Goal: Task Accomplishment & Management: Complete application form

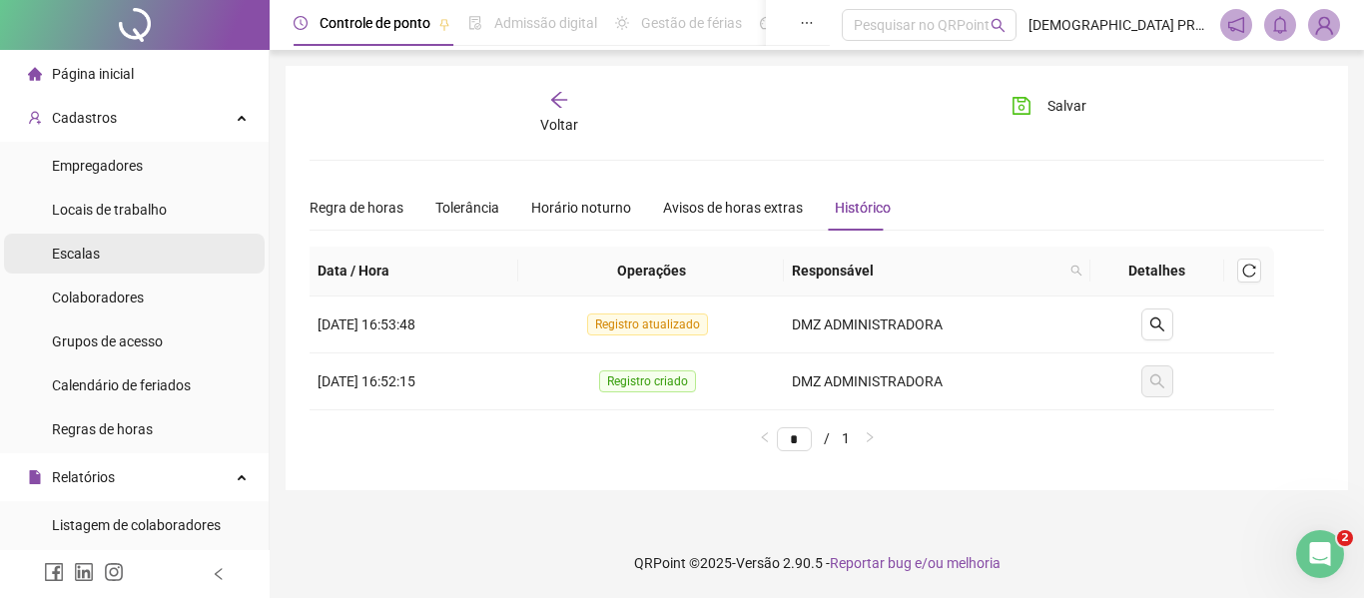
click at [132, 253] on li "Escalas" at bounding box center [134, 254] width 261 height 40
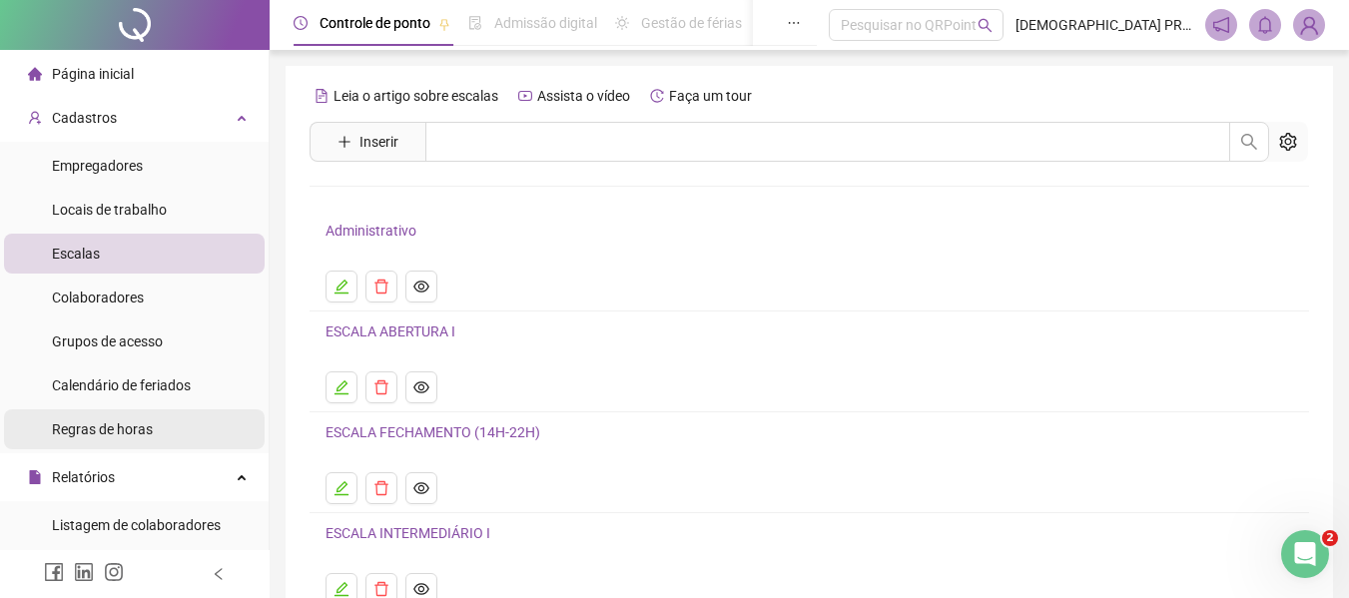
click at [110, 421] on span "Regras de horas" at bounding box center [102, 429] width 101 height 16
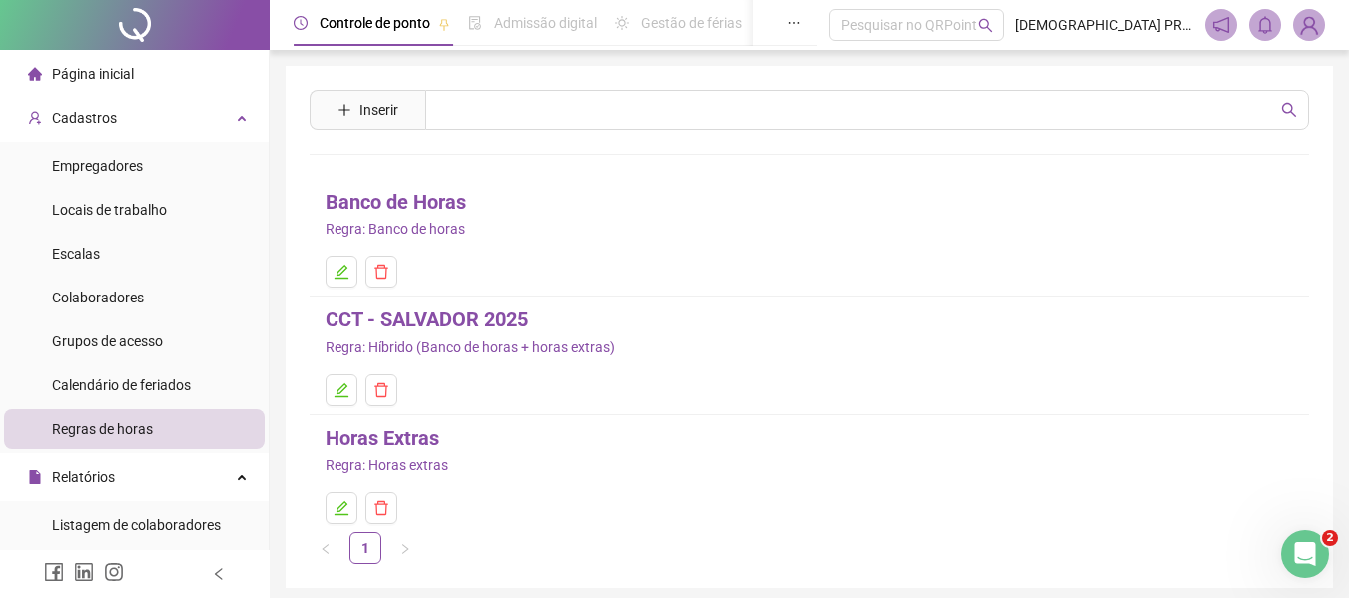
click at [389, 207] on link "Banco de Horas" at bounding box center [396, 202] width 141 height 31
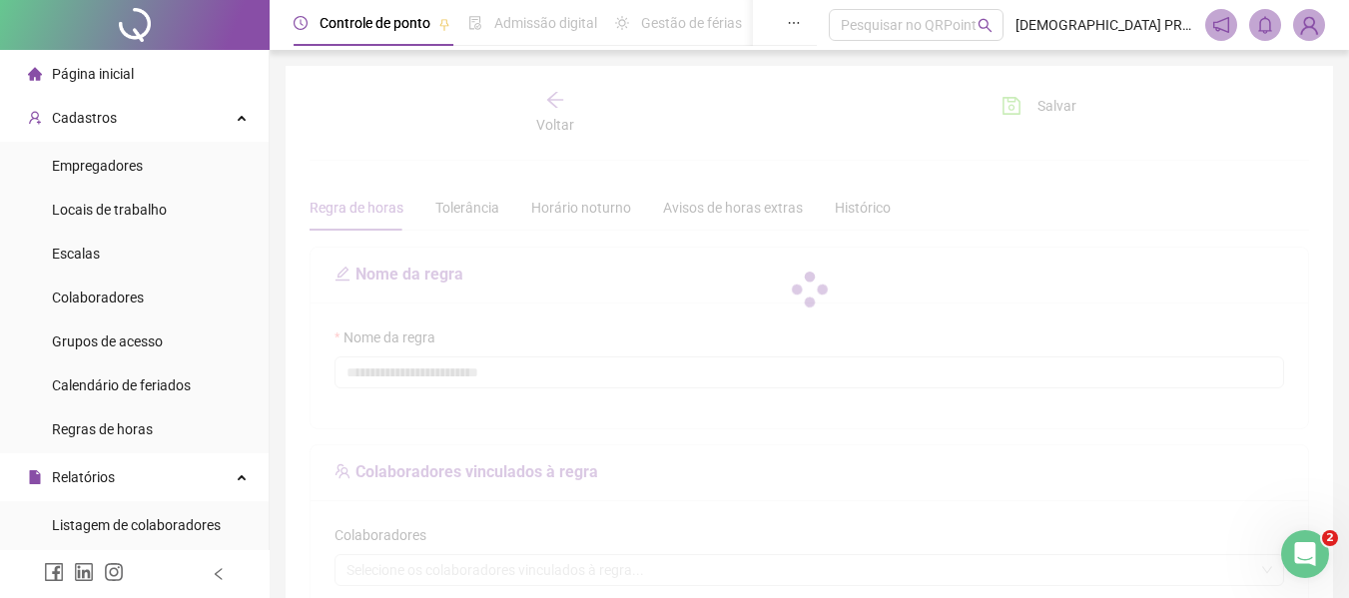
type input "**********"
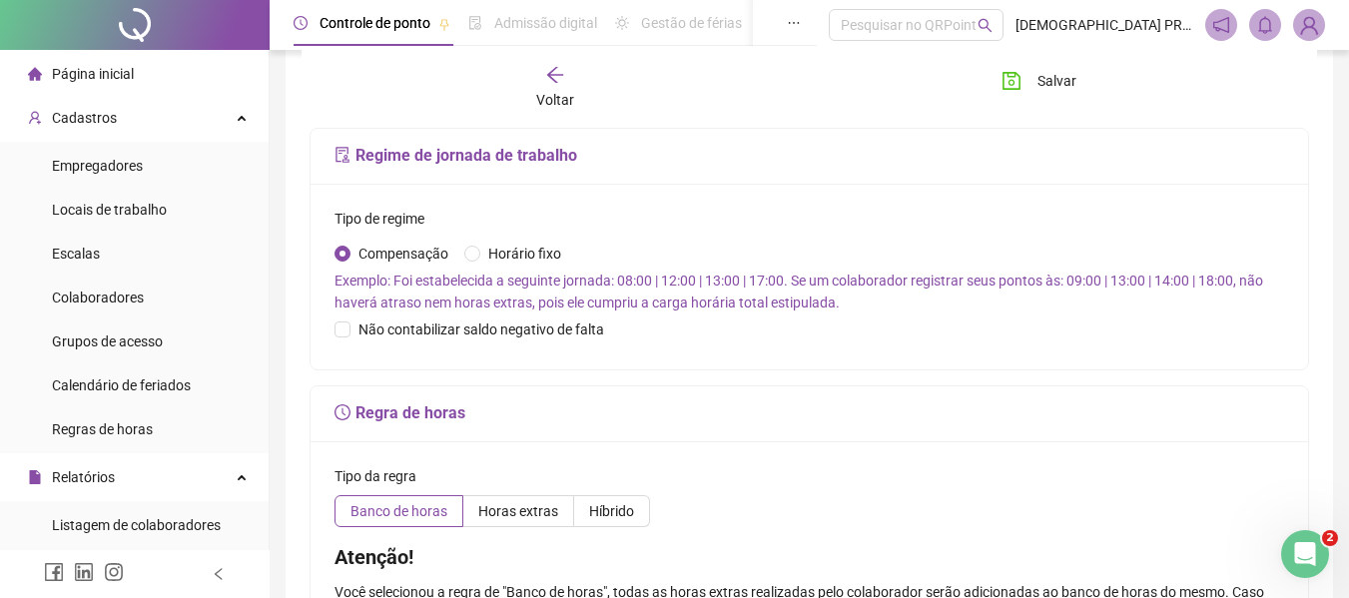
scroll to position [676, 0]
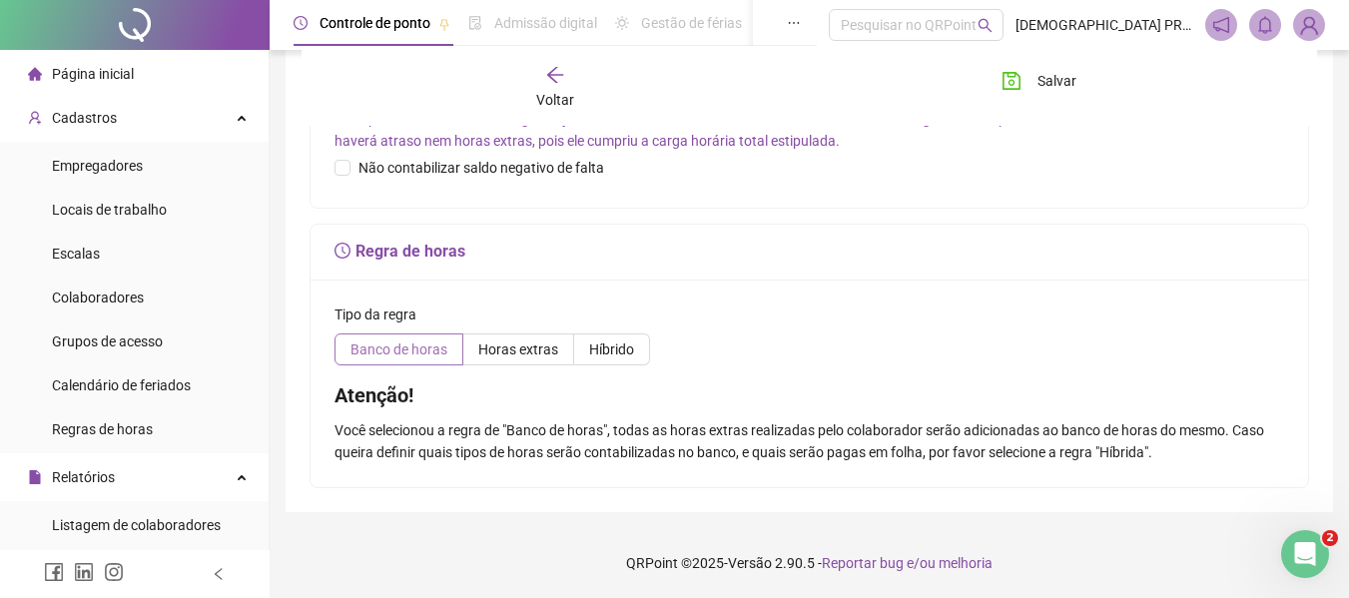
click at [403, 351] on span "Banco de horas" at bounding box center [399, 350] width 97 height 16
click at [536, 343] on span "Horas extras" at bounding box center [518, 350] width 80 height 16
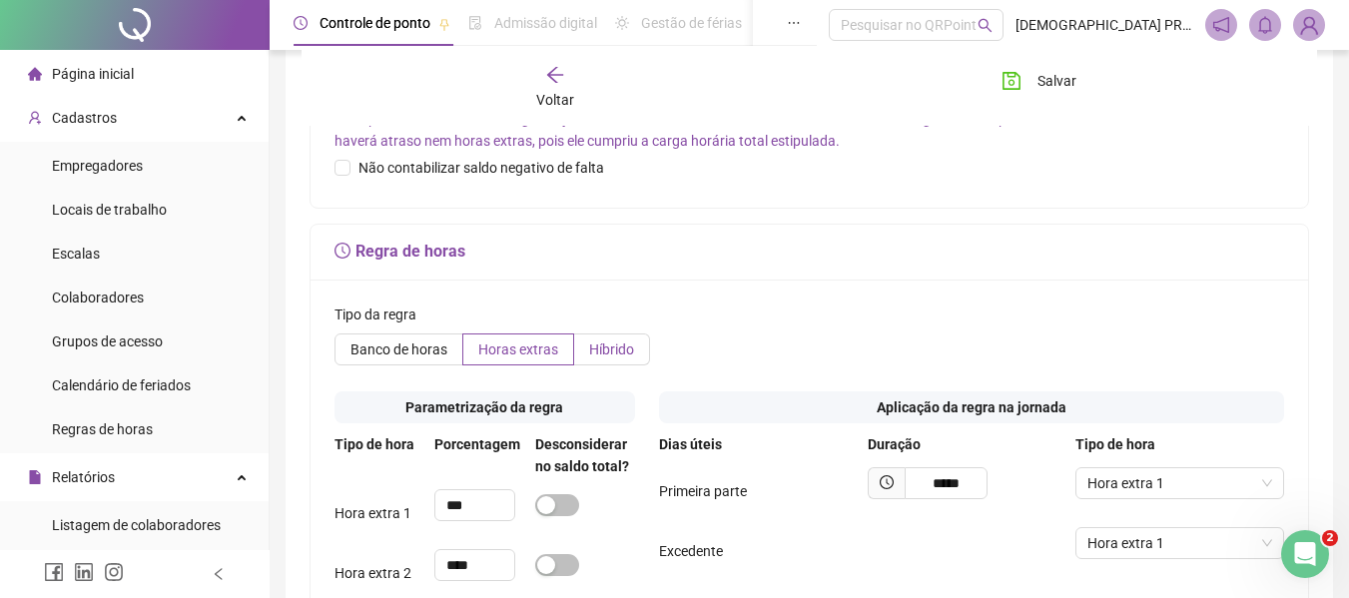
click at [622, 353] on span "Híbrido" at bounding box center [611, 350] width 45 height 16
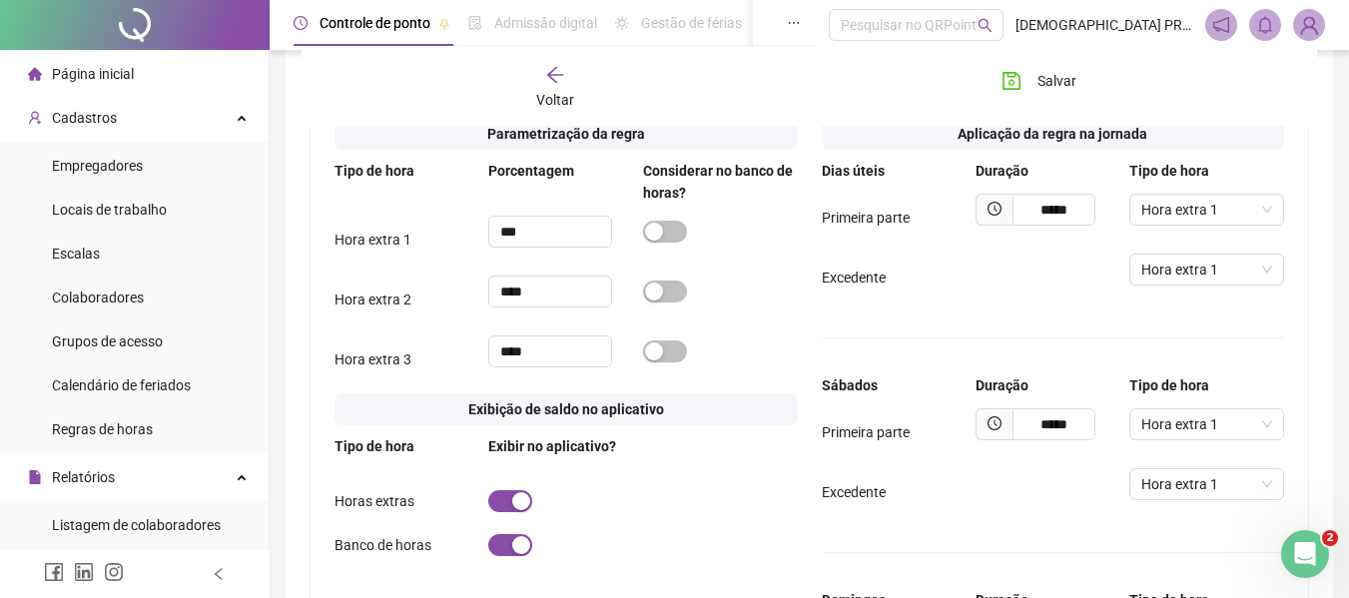
scroll to position [976, 0]
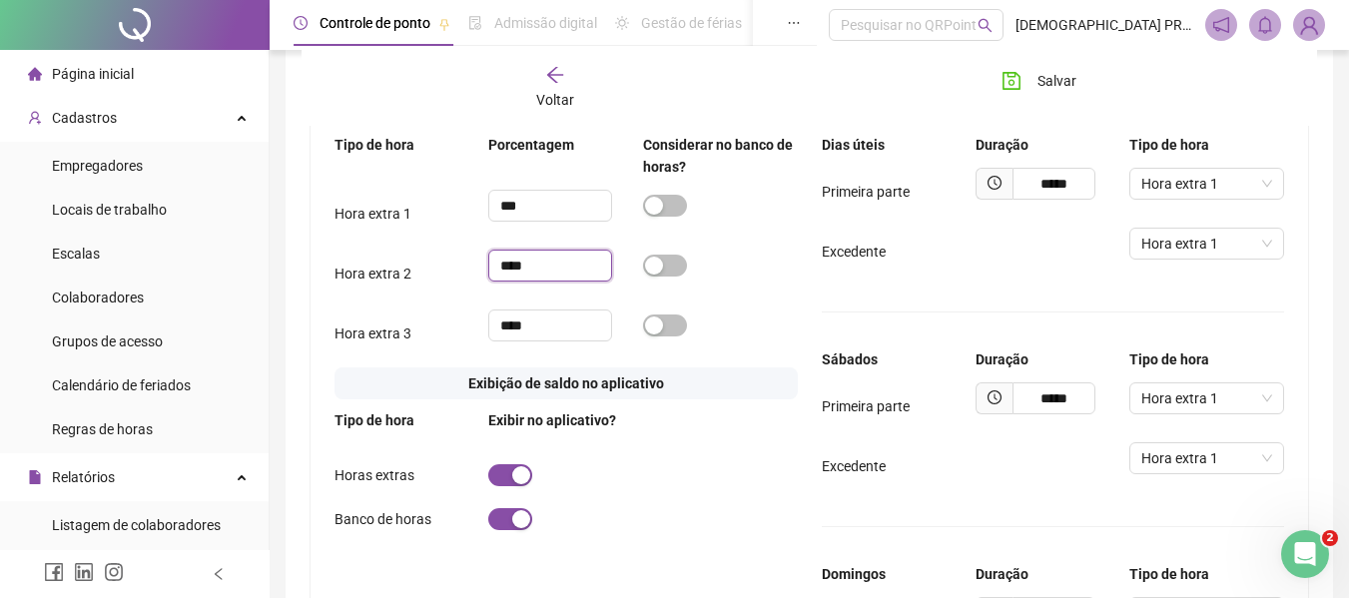
drag, startPoint x: 553, startPoint y: 272, endPoint x: 474, endPoint y: 253, distance: 81.1
click at [464, 259] on div "Hora extra 2 ****" at bounding box center [566, 274] width 463 height 48
click at [675, 210] on span "button" at bounding box center [665, 206] width 44 height 22
type input "***"
click at [554, 330] on input "****" at bounding box center [550, 326] width 122 height 30
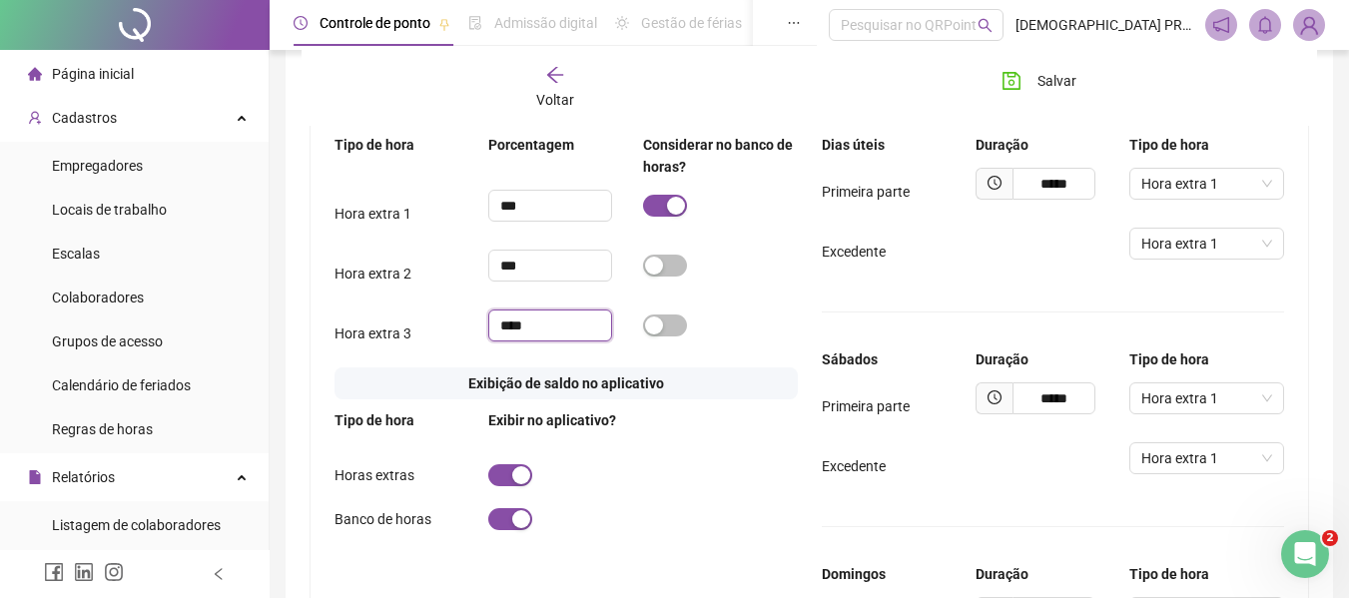
drag, startPoint x: 554, startPoint y: 330, endPoint x: 435, endPoint y: 314, distance: 119.9
click at [435, 314] on div "Hora extra 3 ****" at bounding box center [566, 334] width 463 height 48
type input "****"
click at [746, 340] on div at bounding box center [720, 326] width 154 height 32
drag, startPoint x: 1071, startPoint y: 186, endPoint x: 955, endPoint y: 199, distance: 116.6
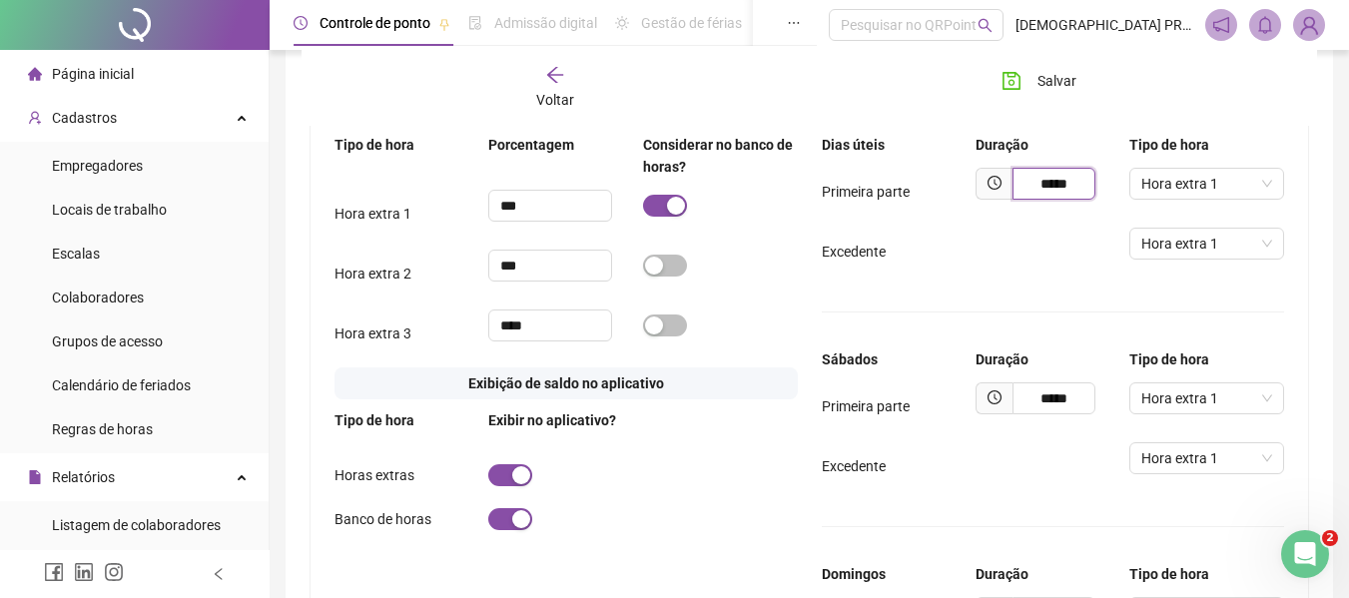
click at [956, 199] on div "Primeira parte ***** Hora extra 1" at bounding box center [1053, 192] width 463 height 48
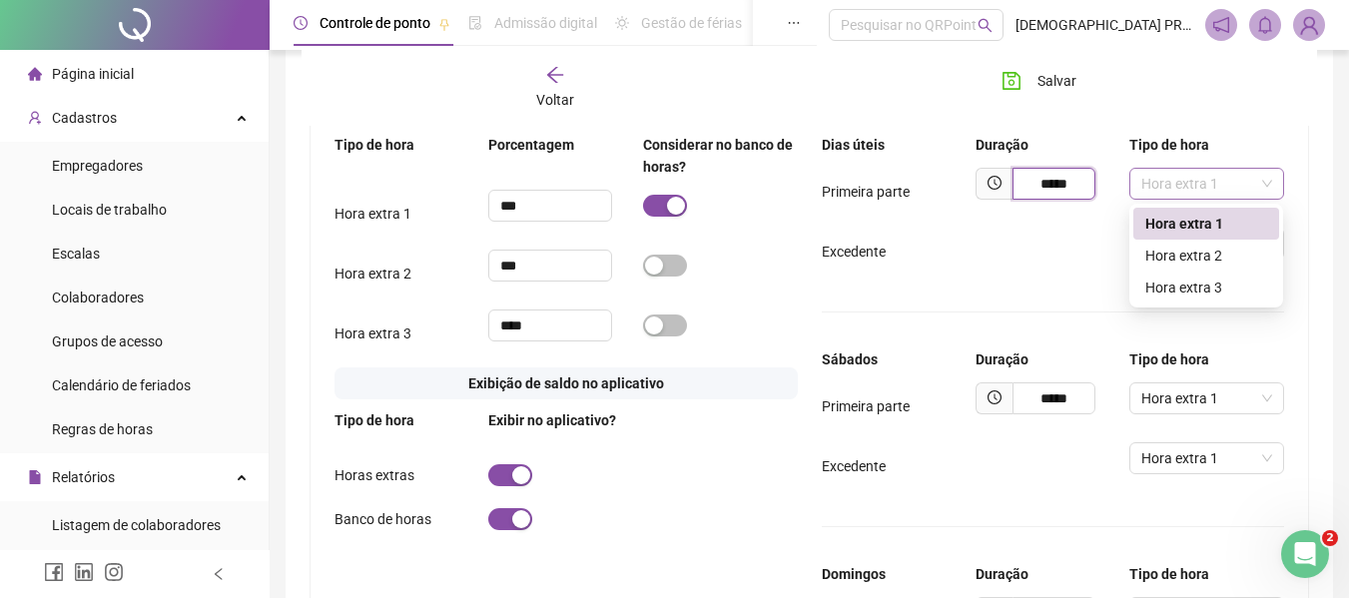
click at [1160, 178] on span "Hora extra 1" at bounding box center [1206, 184] width 130 height 30
type input "*****"
click at [1174, 257] on div "Hora extra 2" at bounding box center [1206, 256] width 122 height 22
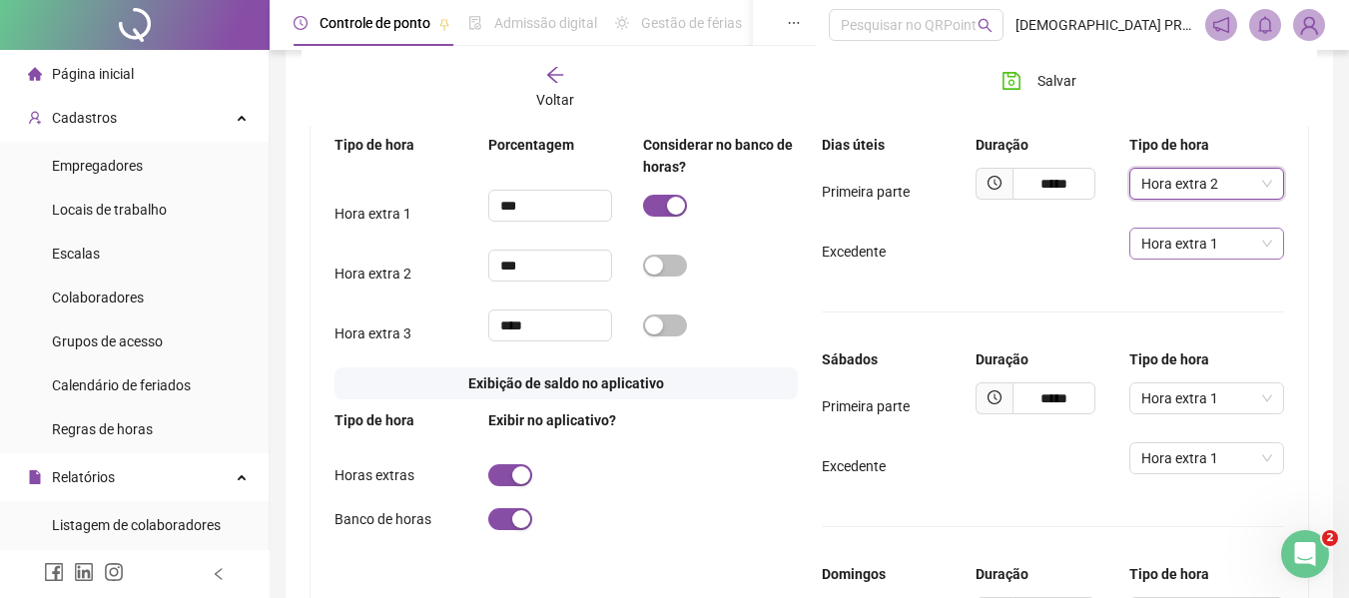
click at [1189, 248] on span "Hora extra 1" at bounding box center [1206, 244] width 130 height 30
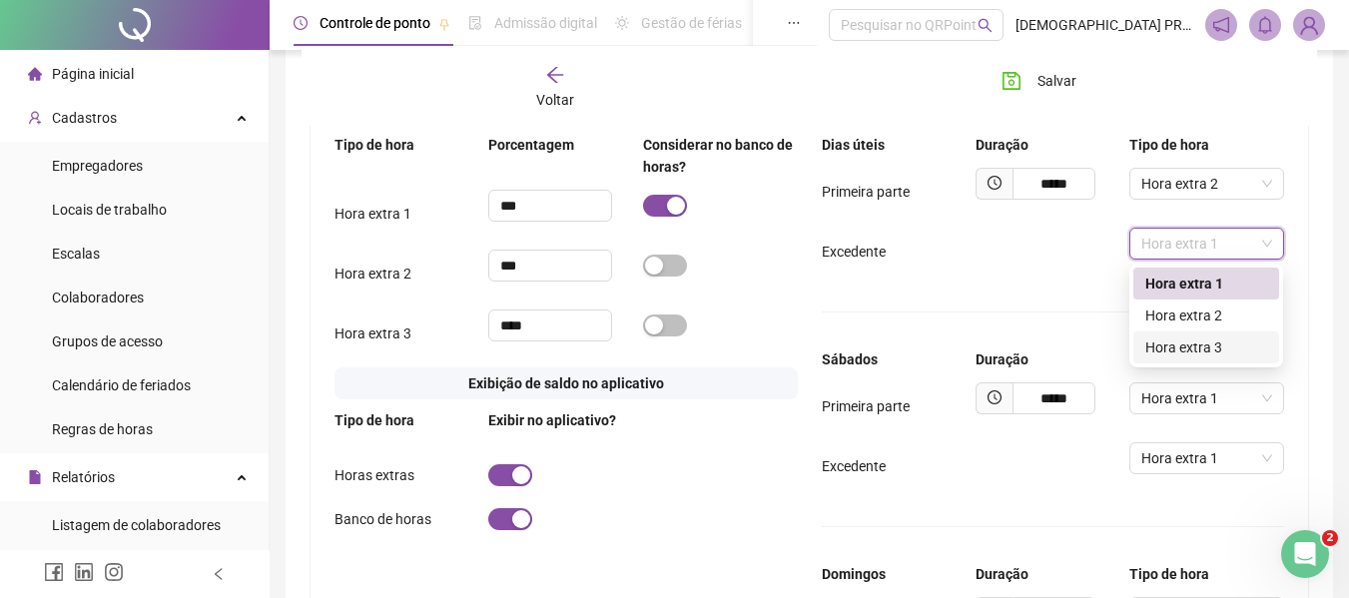
click at [1203, 351] on div "Hora extra 3" at bounding box center [1206, 348] width 122 height 22
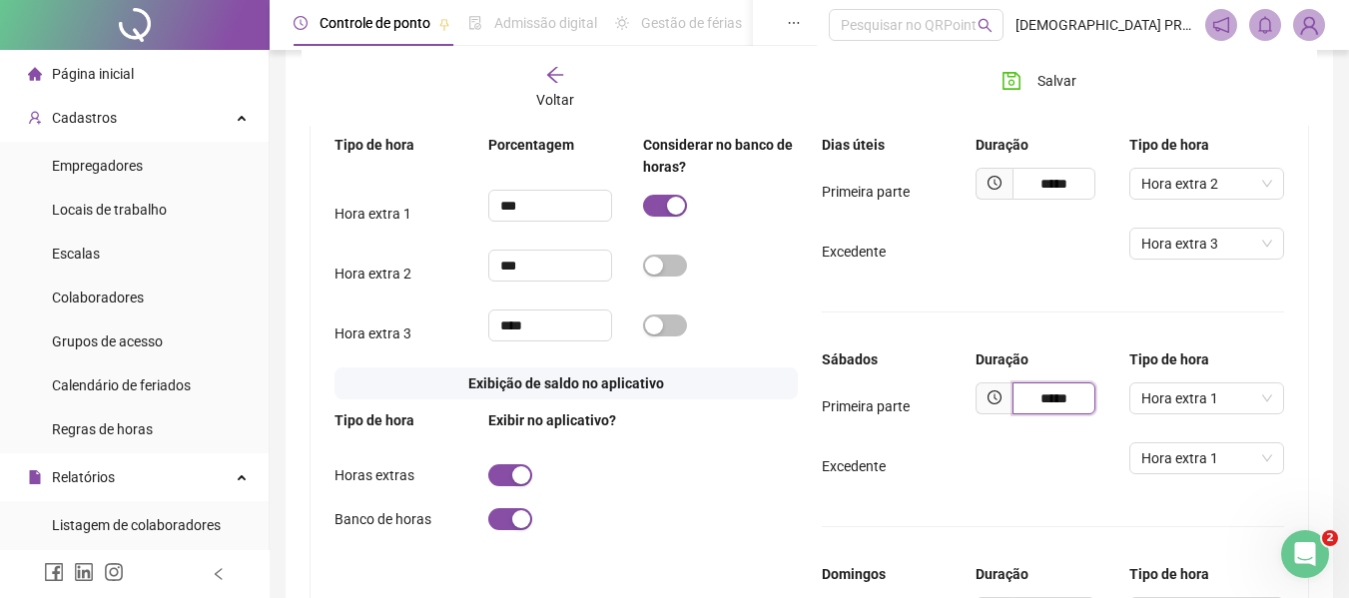
drag, startPoint x: 1074, startPoint y: 393, endPoint x: 948, endPoint y: 358, distance: 130.9
click at [957, 379] on div "Dias úteis Duração Tipo de hora Primeira parte ***** Hora extra 2 Excedente Hor…" at bounding box center [1053, 527] width 463 height 786
type input "*****"
click at [1208, 421] on div "Hora extra 1" at bounding box center [1206, 406] width 154 height 48
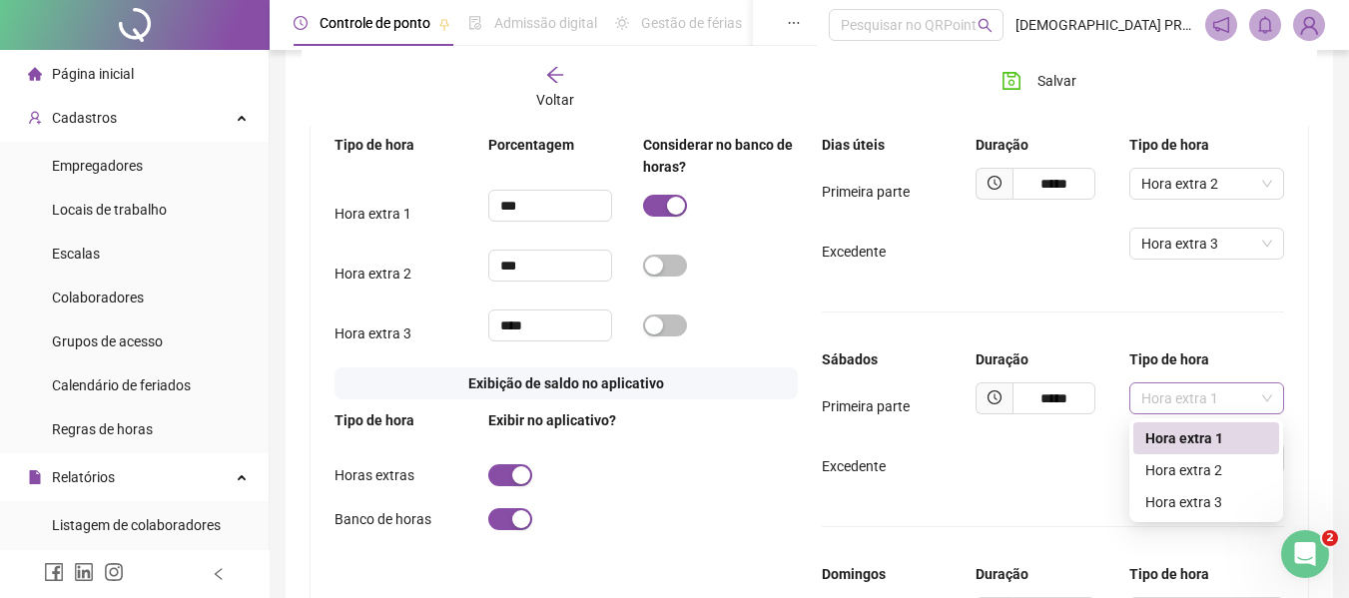
click at [1204, 402] on span "Hora extra 1" at bounding box center [1206, 398] width 130 height 30
click at [1191, 467] on div "Hora extra 2" at bounding box center [1206, 470] width 122 height 22
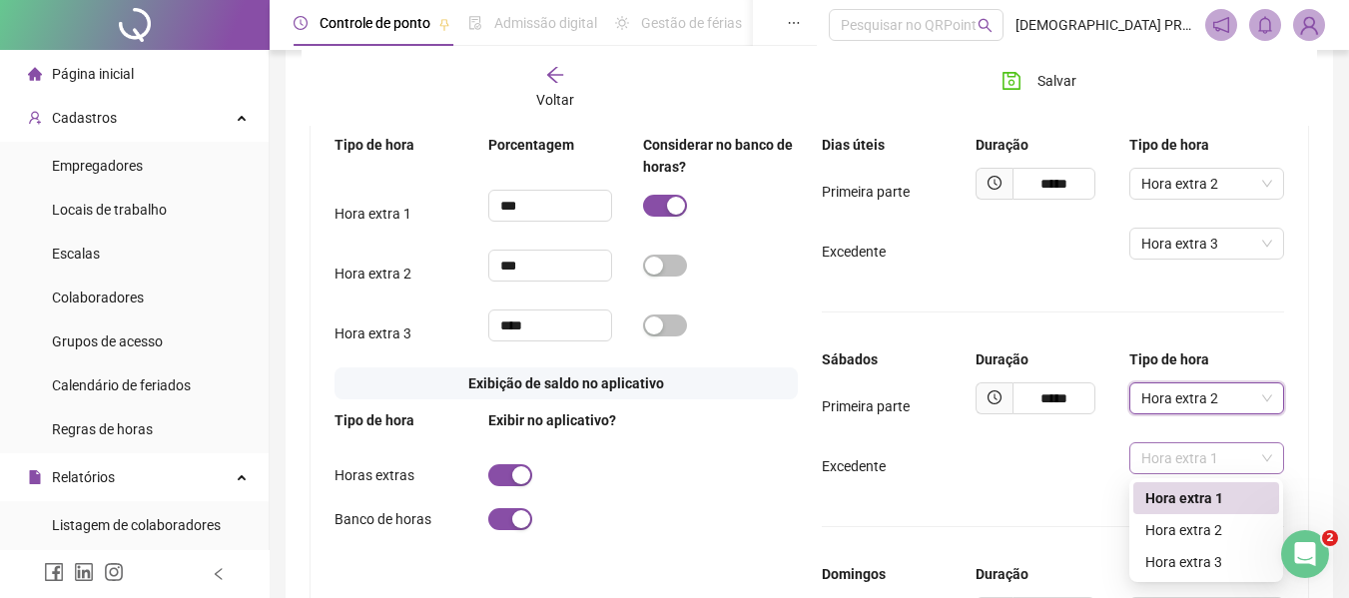
click at [1192, 460] on span "Hora extra 1" at bounding box center [1206, 458] width 130 height 30
drag, startPoint x: 1185, startPoint y: 560, endPoint x: 1100, endPoint y: 513, distance: 97.0
click at [1184, 560] on div "Hora extra 3" at bounding box center [1206, 562] width 122 height 22
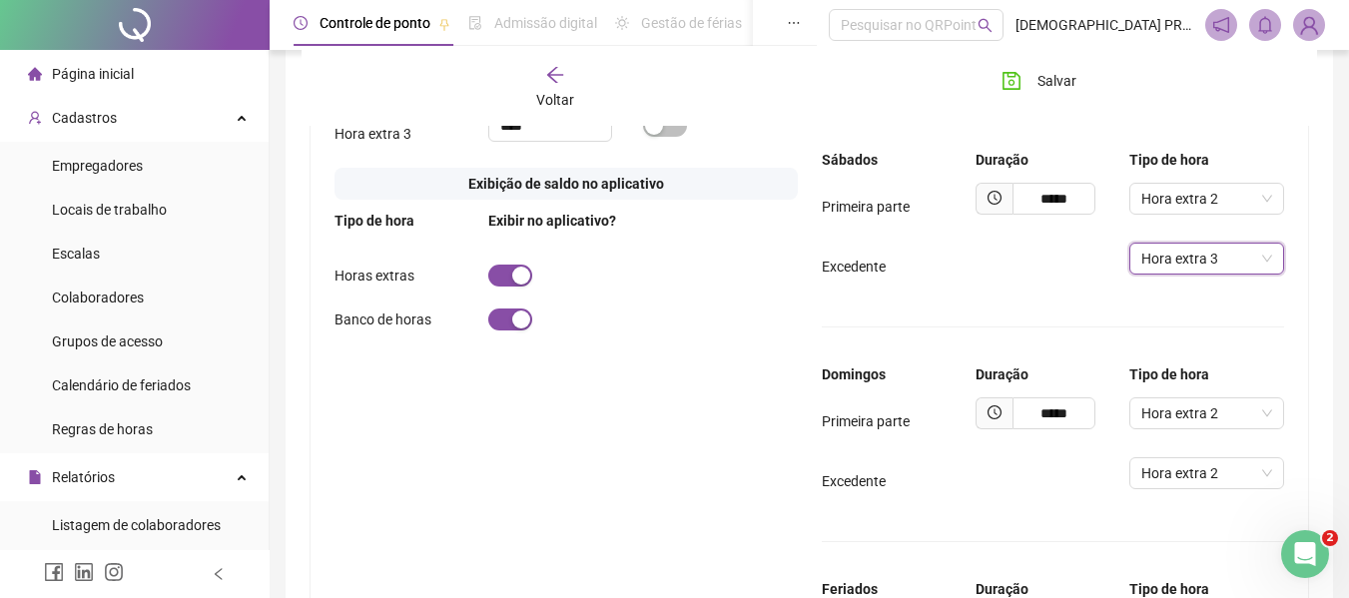
scroll to position [1375, 0]
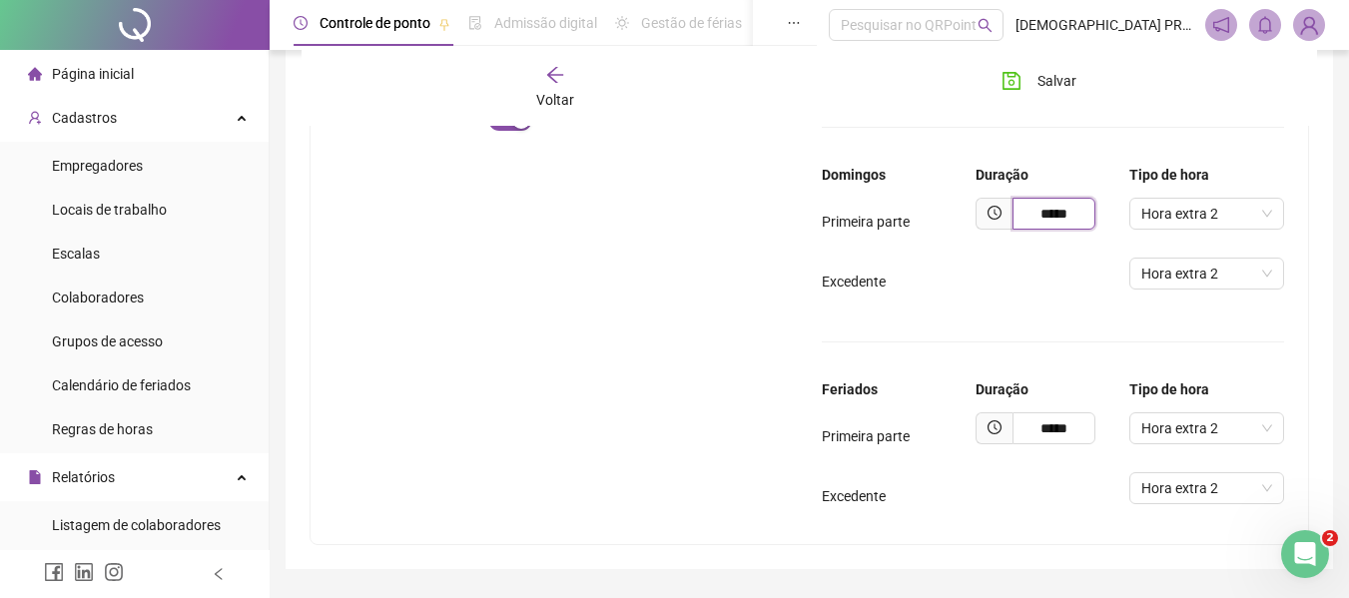
drag, startPoint x: 1077, startPoint y: 213, endPoint x: 951, endPoint y: 221, distance: 126.1
click at [951, 221] on div "Primeira parte ***** Hora extra 2" at bounding box center [1053, 222] width 463 height 48
click at [1203, 213] on span "Hora extra 2" at bounding box center [1206, 214] width 130 height 30
type input "*****"
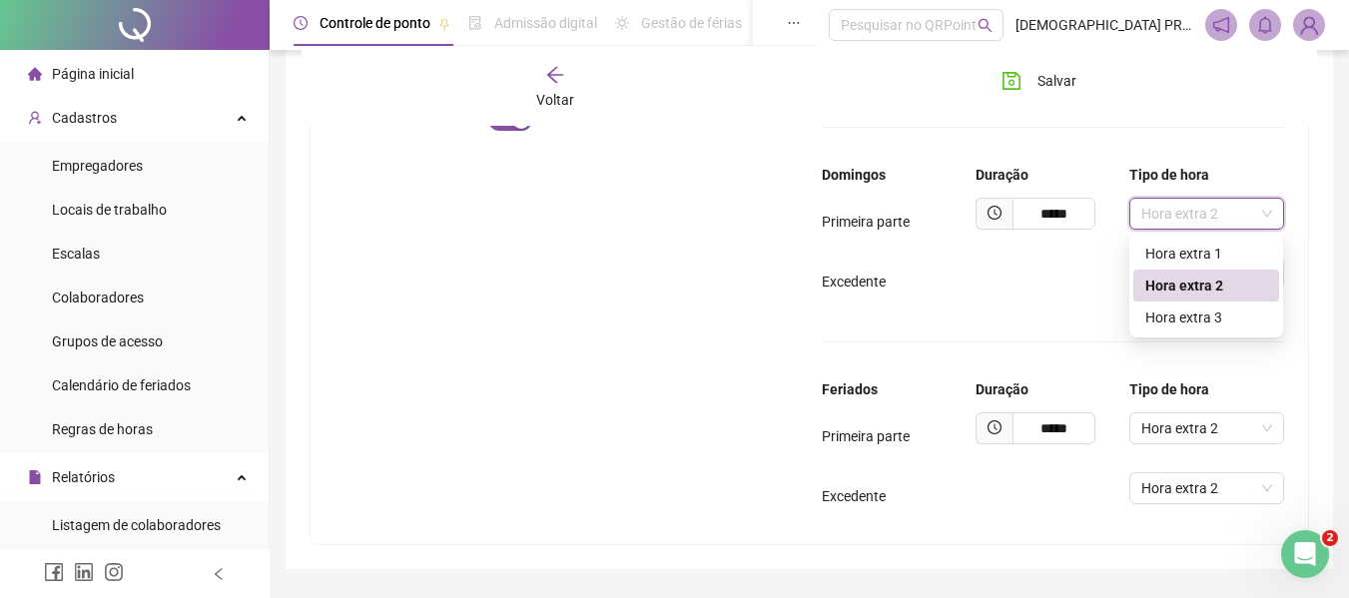
click at [1185, 288] on div "Hora extra 2" at bounding box center [1206, 286] width 122 height 22
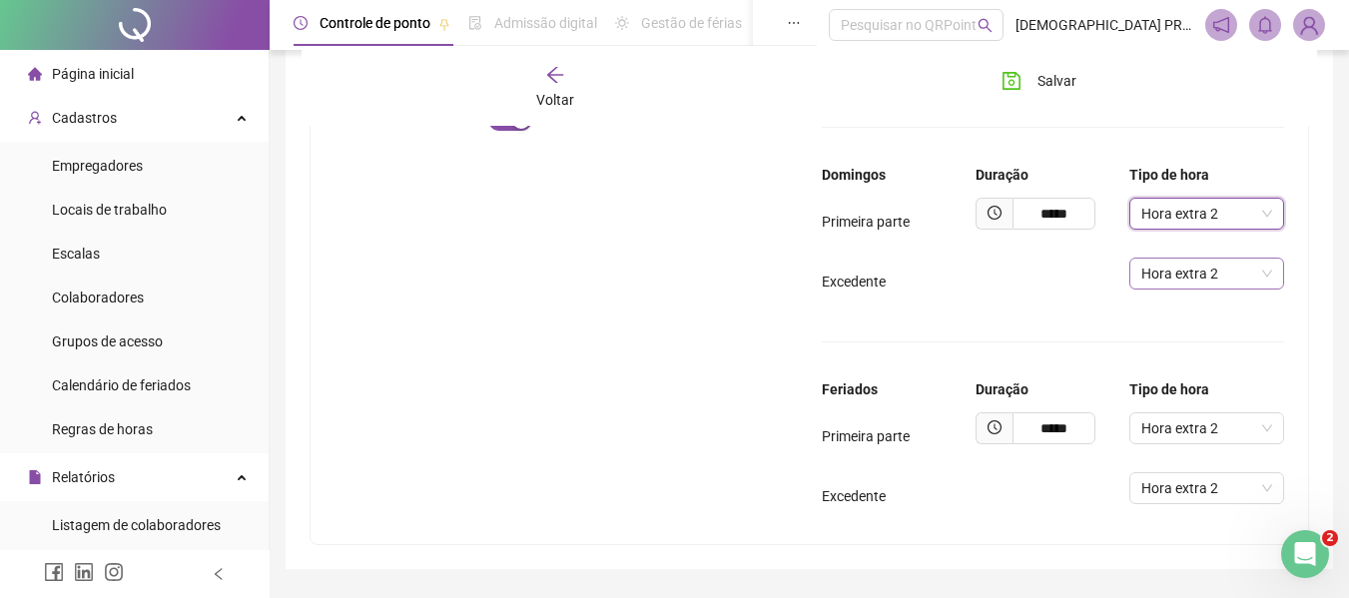
click at [1207, 265] on span "Hora extra 2" at bounding box center [1206, 274] width 130 height 30
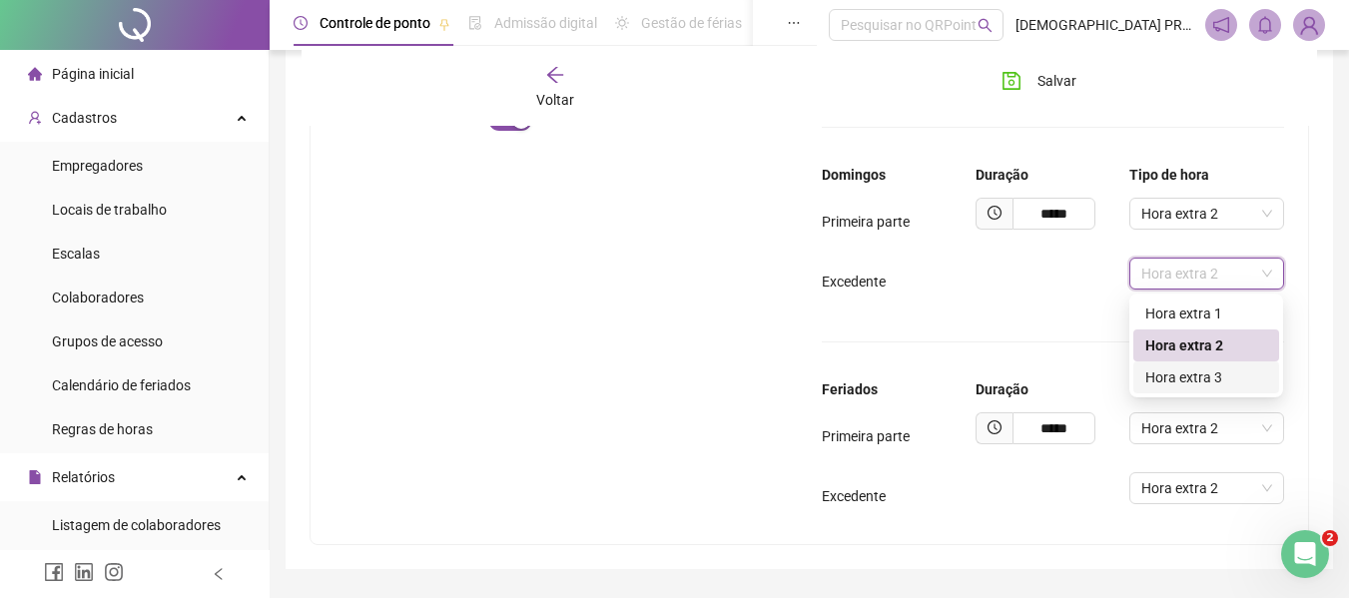
click at [1214, 369] on div "Hora extra 3" at bounding box center [1206, 377] width 122 height 22
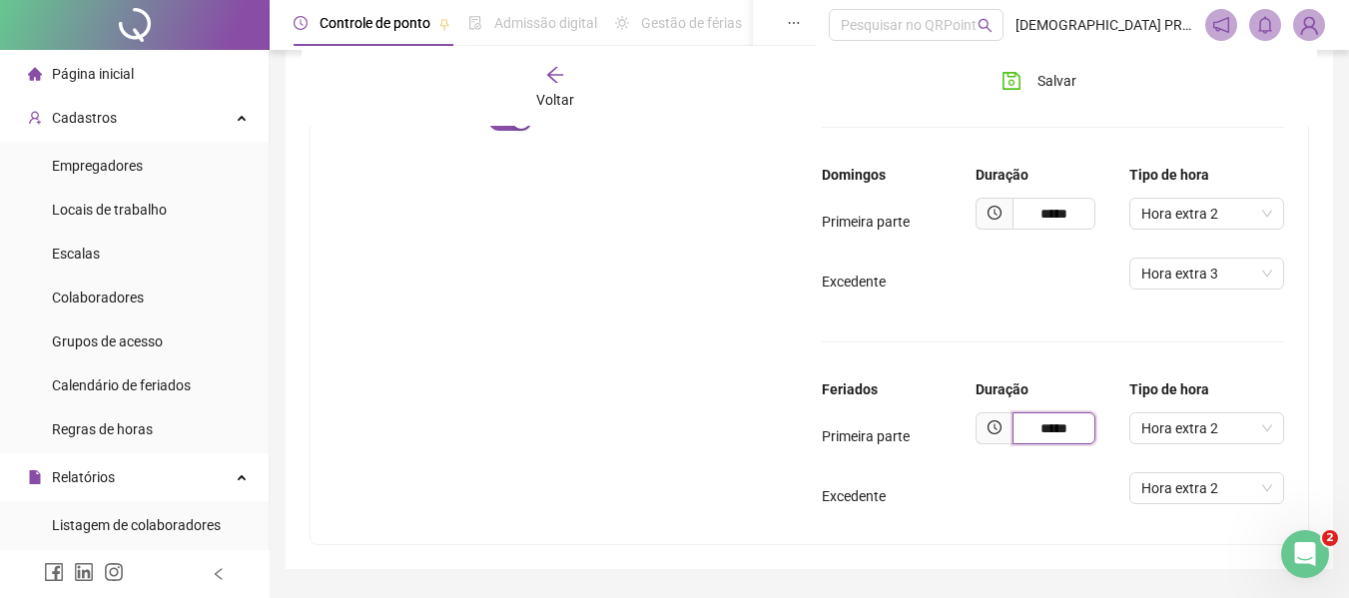
drag, startPoint x: 1072, startPoint y: 427, endPoint x: 957, endPoint y: 415, distance: 115.5
click at [957, 415] on div "Primeira parte ***** Hora extra 2" at bounding box center [1053, 436] width 463 height 48
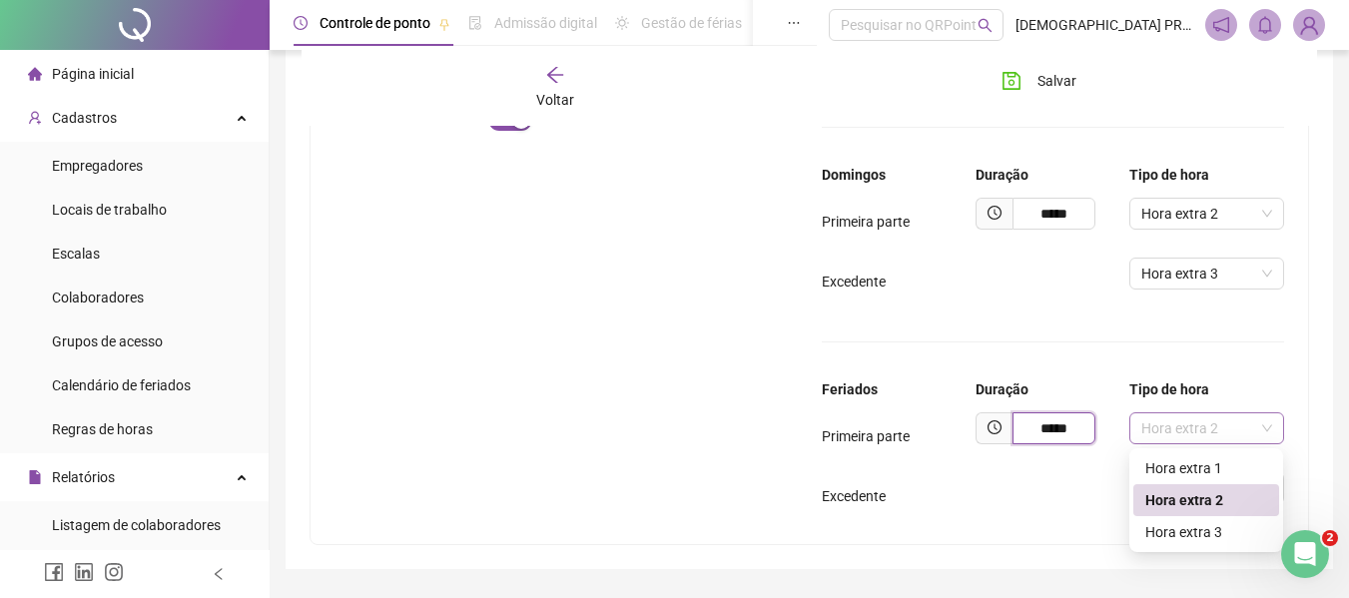
click at [1193, 425] on span "Hora extra 2" at bounding box center [1206, 428] width 130 height 30
type input "*****"
click at [1178, 535] on div "Hora extra 3" at bounding box center [1206, 532] width 122 height 22
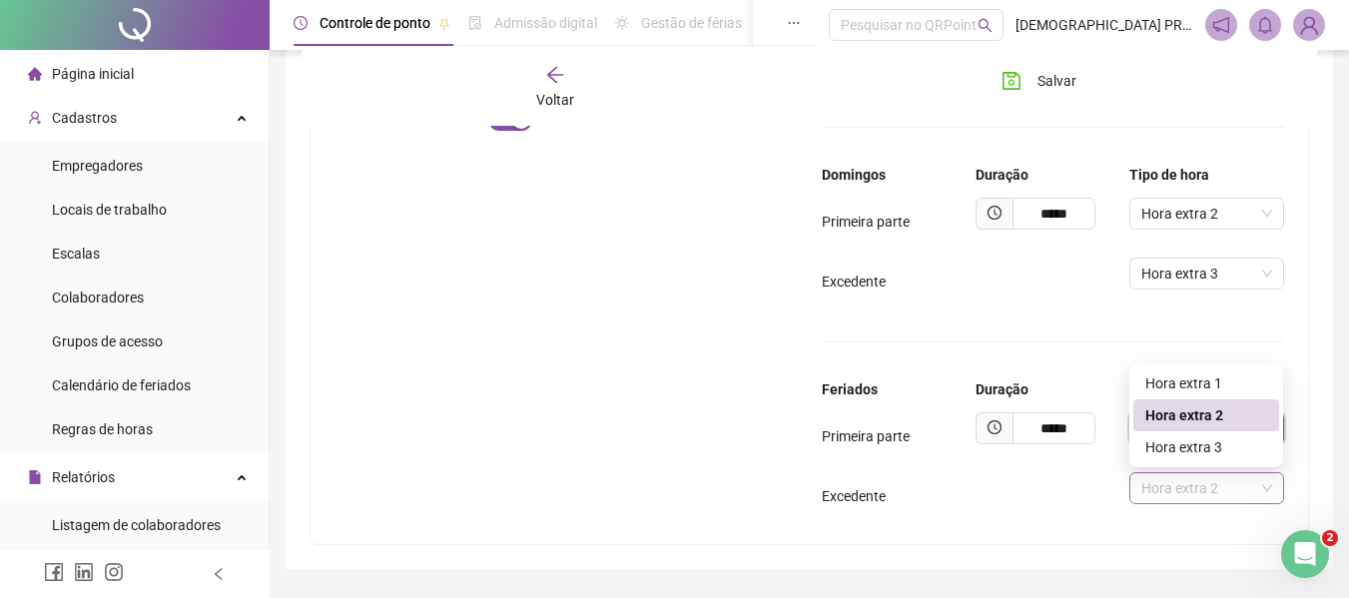
click at [1196, 483] on span "Hora extra 2" at bounding box center [1206, 488] width 130 height 30
click at [1192, 438] on div "Hora extra 3" at bounding box center [1206, 447] width 122 height 22
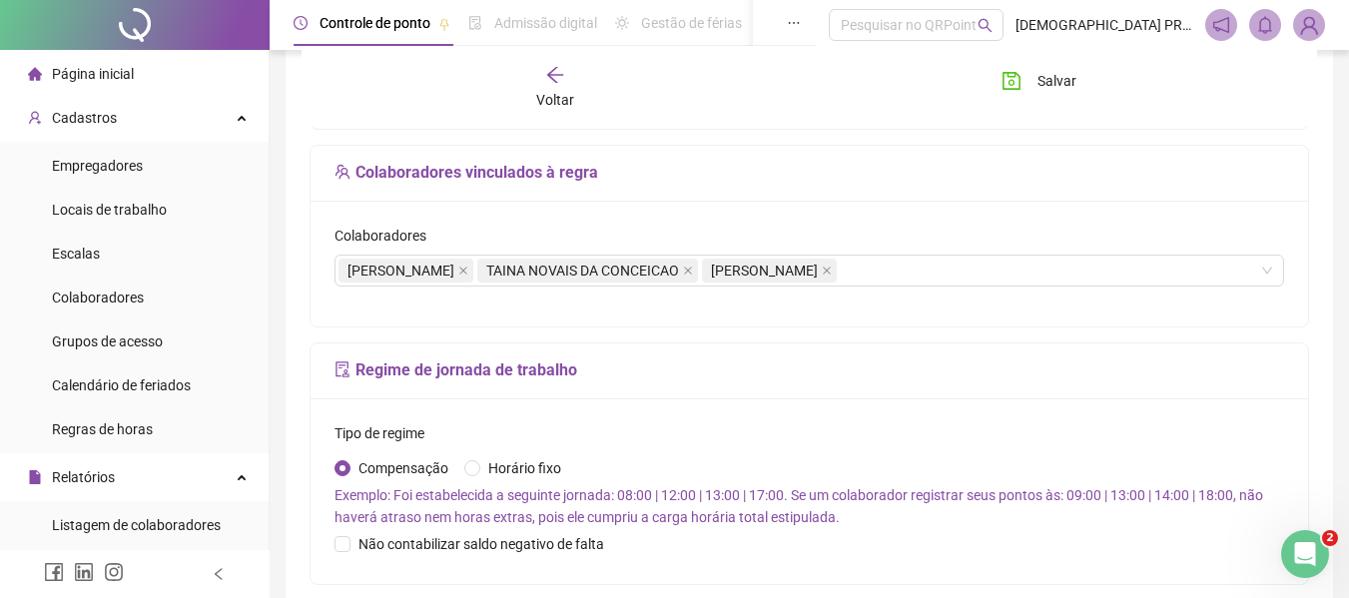
scroll to position [0, 0]
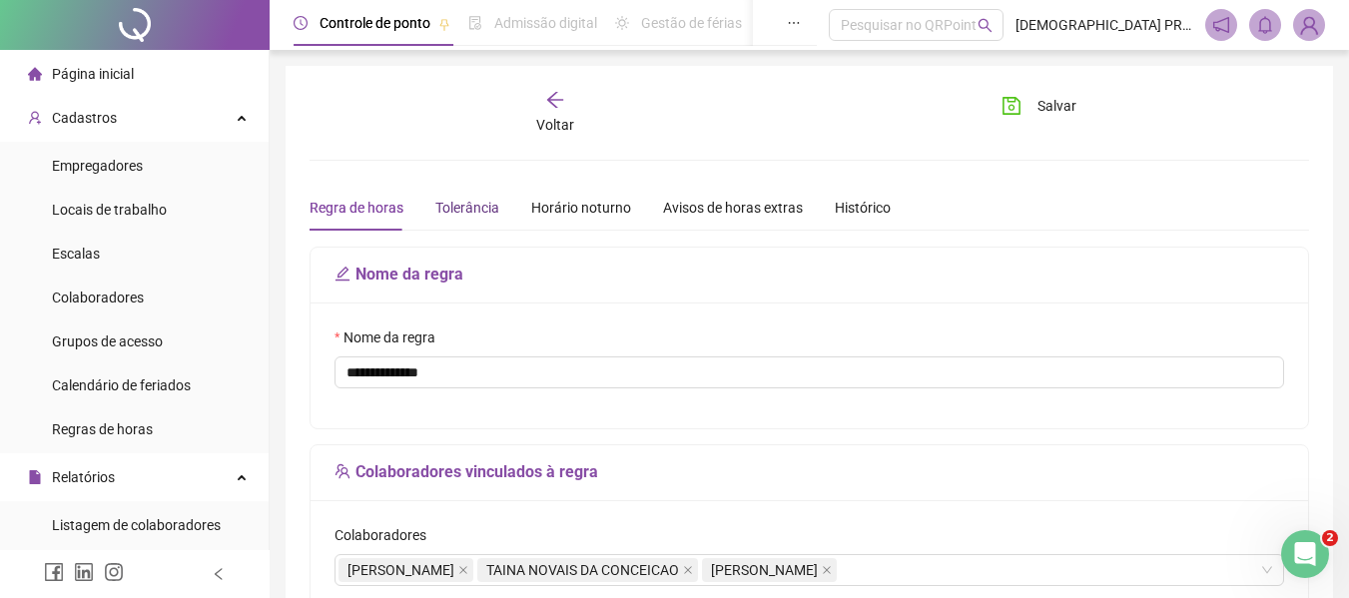
drag, startPoint x: 469, startPoint y: 202, endPoint x: 482, endPoint y: 212, distance: 16.4
click at [475, 207] on div "Tolerância" at bounding box center [467, 208] width 64 height 22
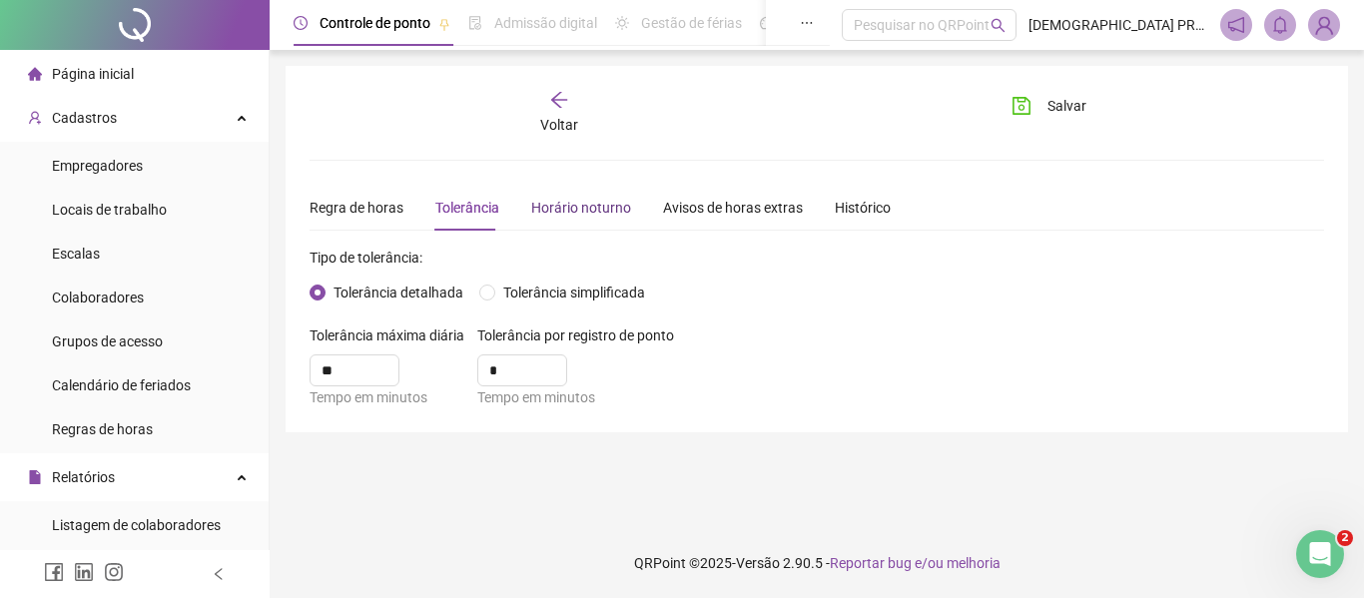
click at [585, 203] on div "Horário noturno" at bounding box center [581, 208] width 100 height 22
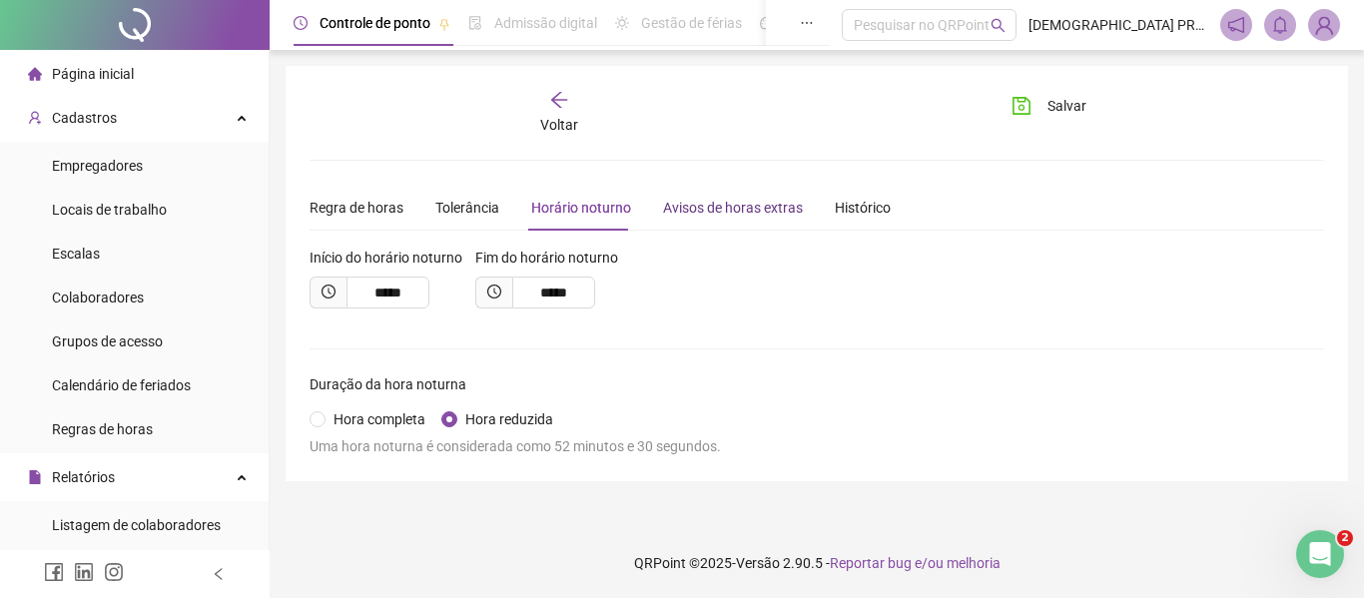
click at [727, 205] on div "Avisos de horas extras" at bounding box center [733, 208] width 140 height 22
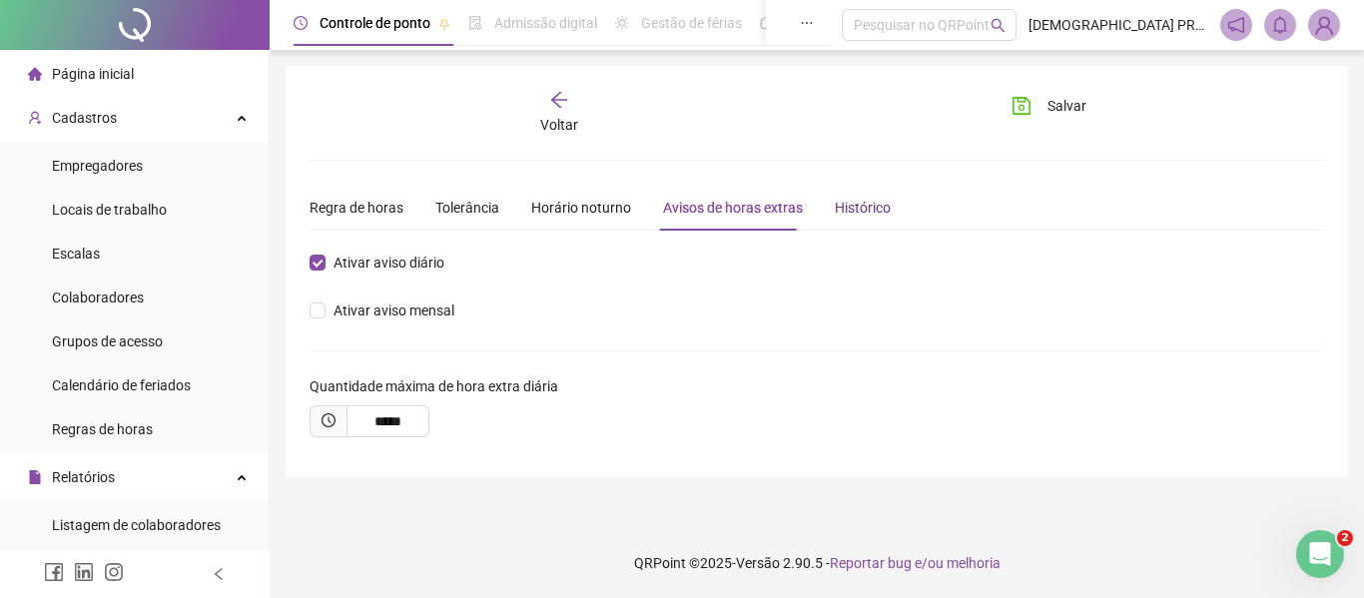
click at [861, 203] on div "Histórico" at bounding box center [863, 208] width 56 height 22
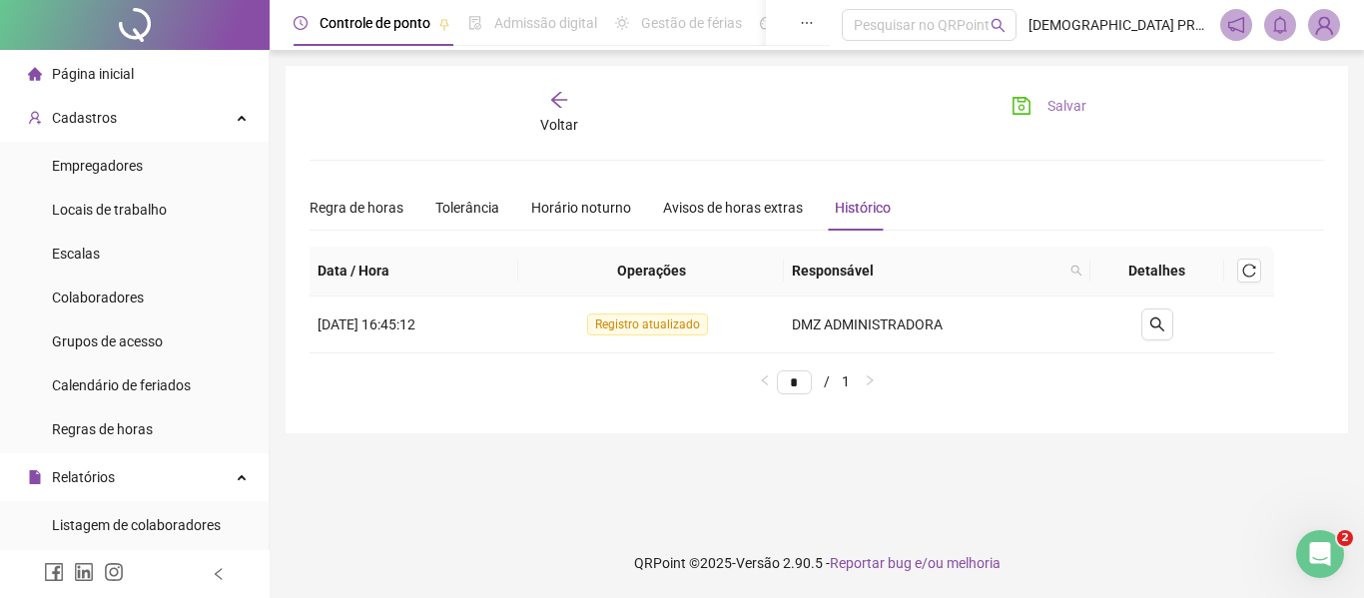
click at [1068, 103] on span "Salvar" at bounding box center [1067, 106] width 39 height 22
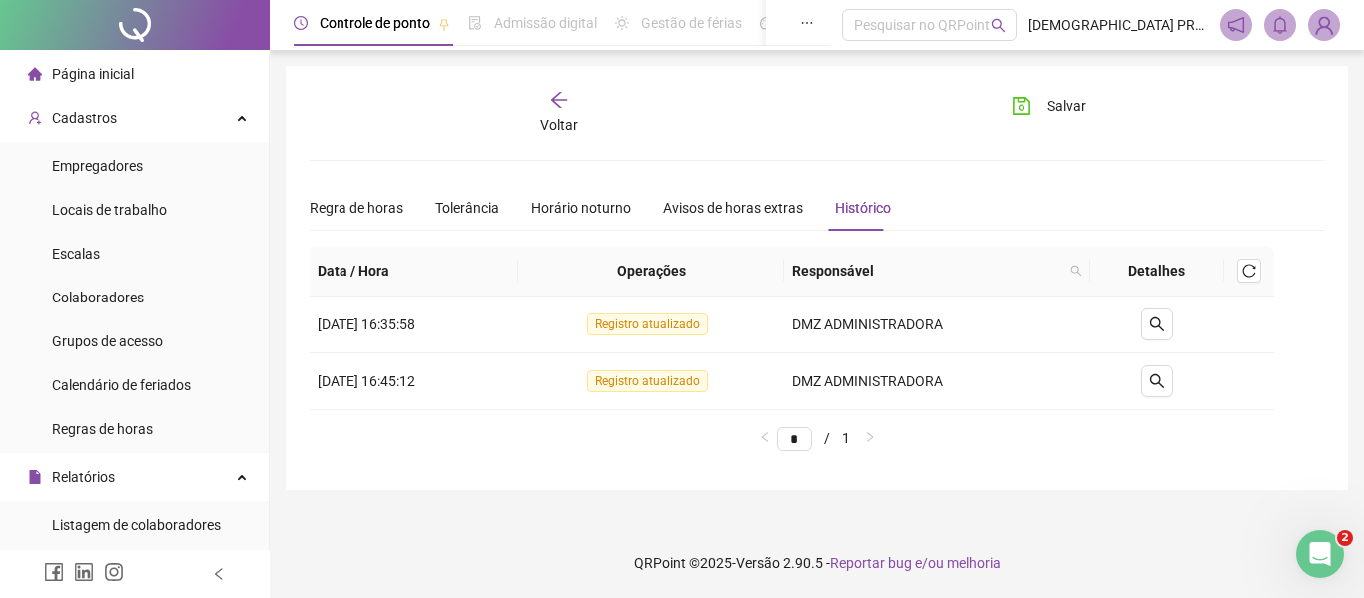
click at [560, 112] on div "Voltar" at bounding box center [559, 113] width 156 height 46
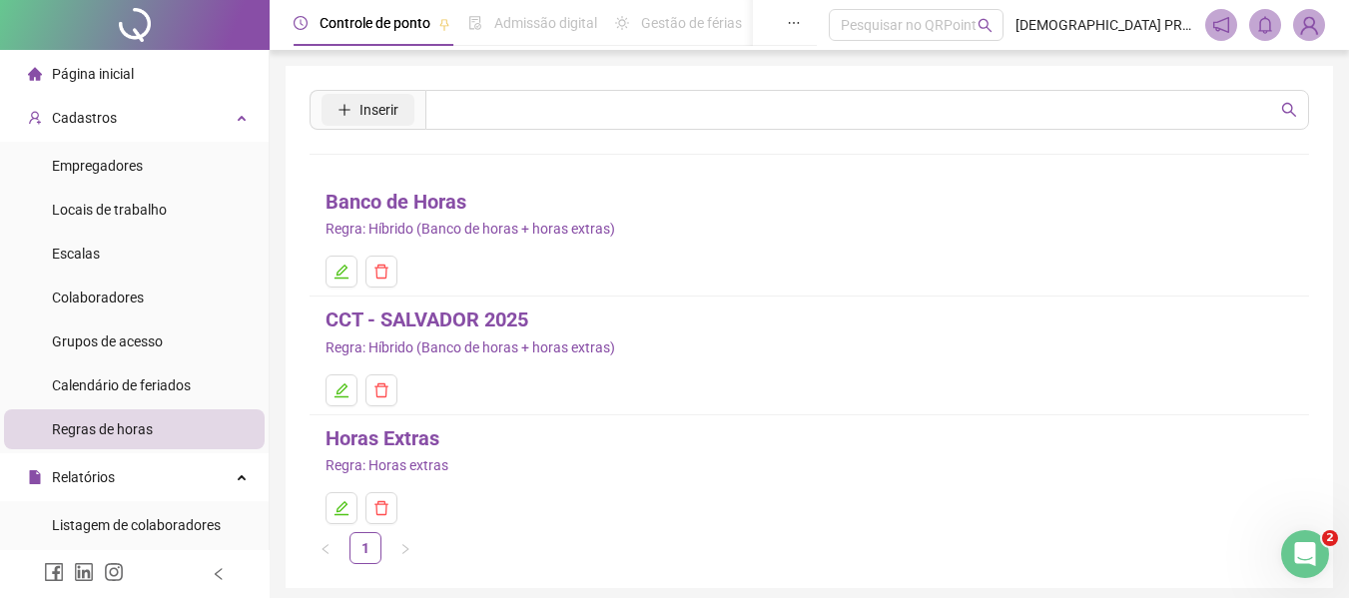
click at [377, 100] on span "Inserir" at bounding box center [379, 110] width 39 height 22
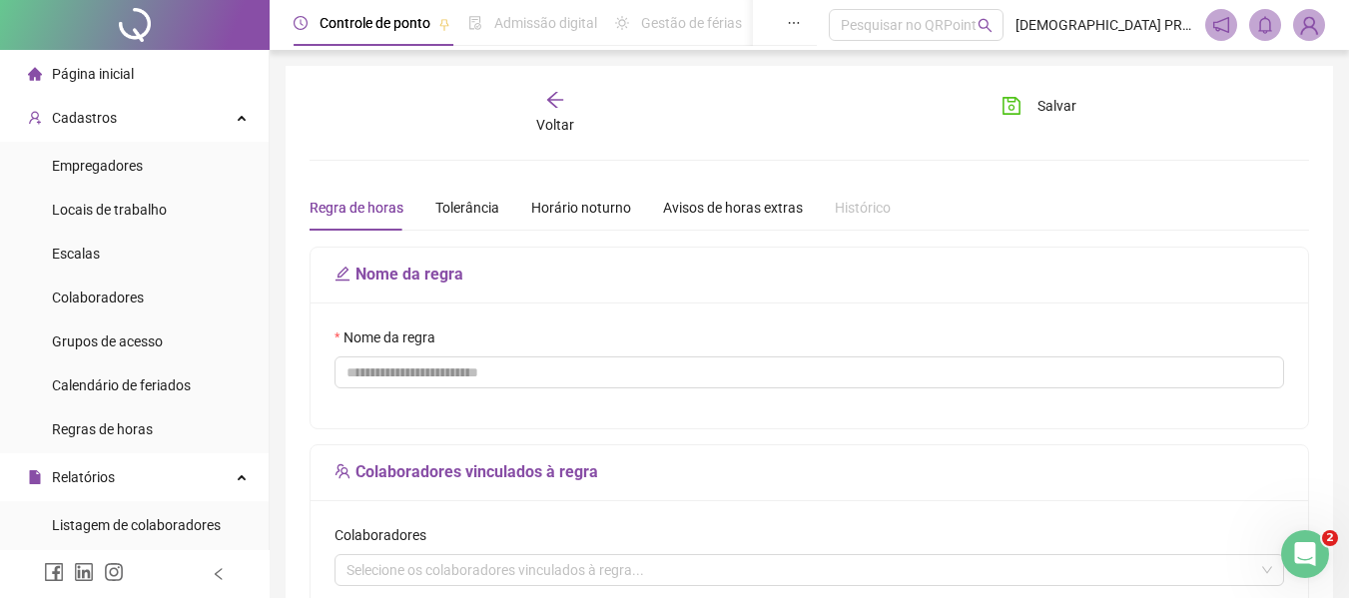
click at [555, 100] on icon "arrow-left" at bounding box center [555, 100] width 20 height 20
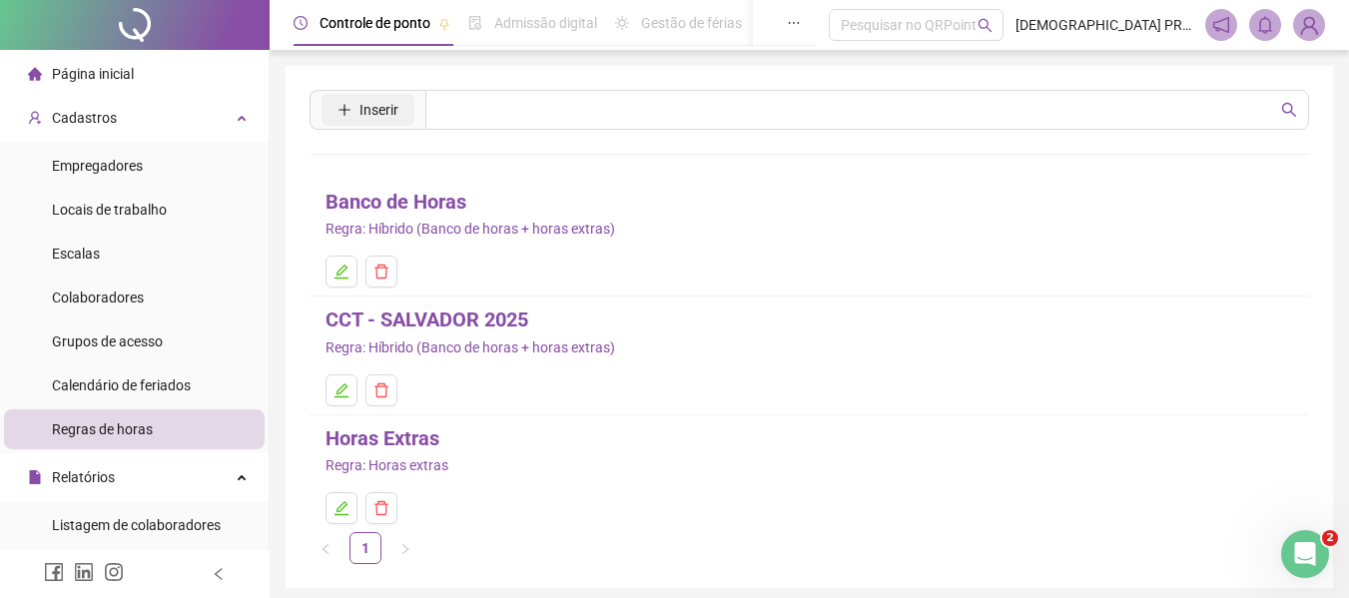
click at [363, 102] on span "Inserir" at bounding box center [379, 110] width 39 height 22
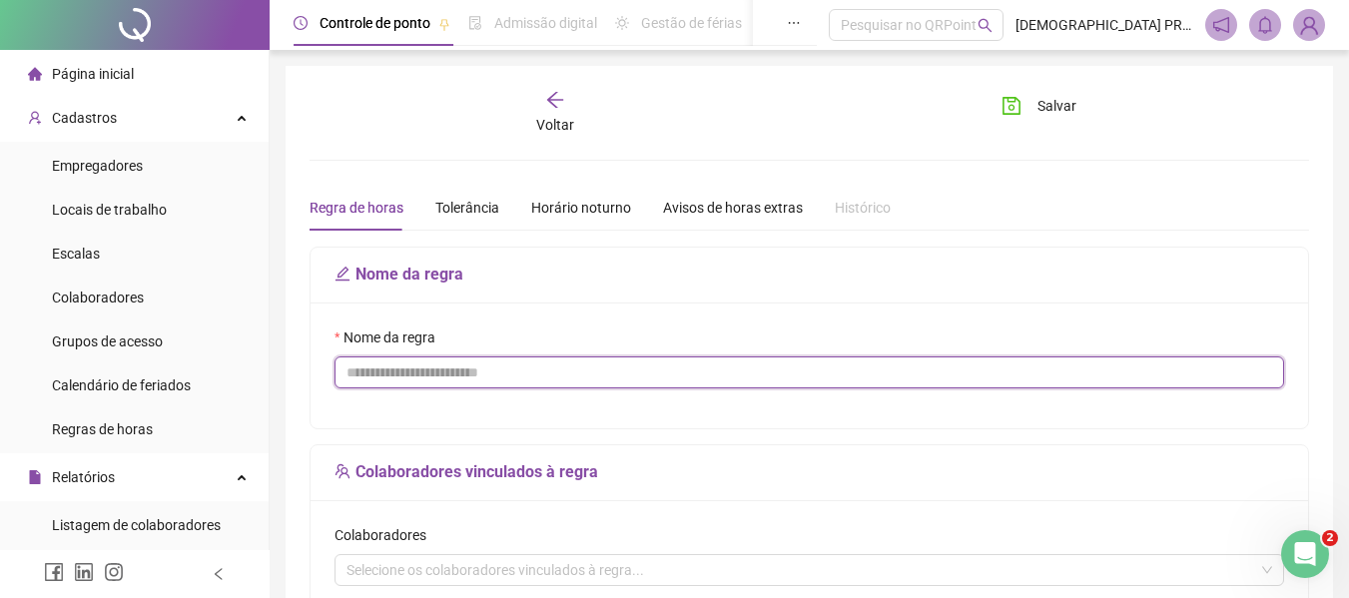
click at [426, 364] on input "Nome da regra" at bounding box center [810, 373] width 950 height 32
type input "*"
drag, startPoint x: 483, startPoint y: 380, endPoint x: 502, endPoint y: 442, distance: 64.8
click at [484, 384] on input "**********" at bounding box center [810, 373] width 950 height 32
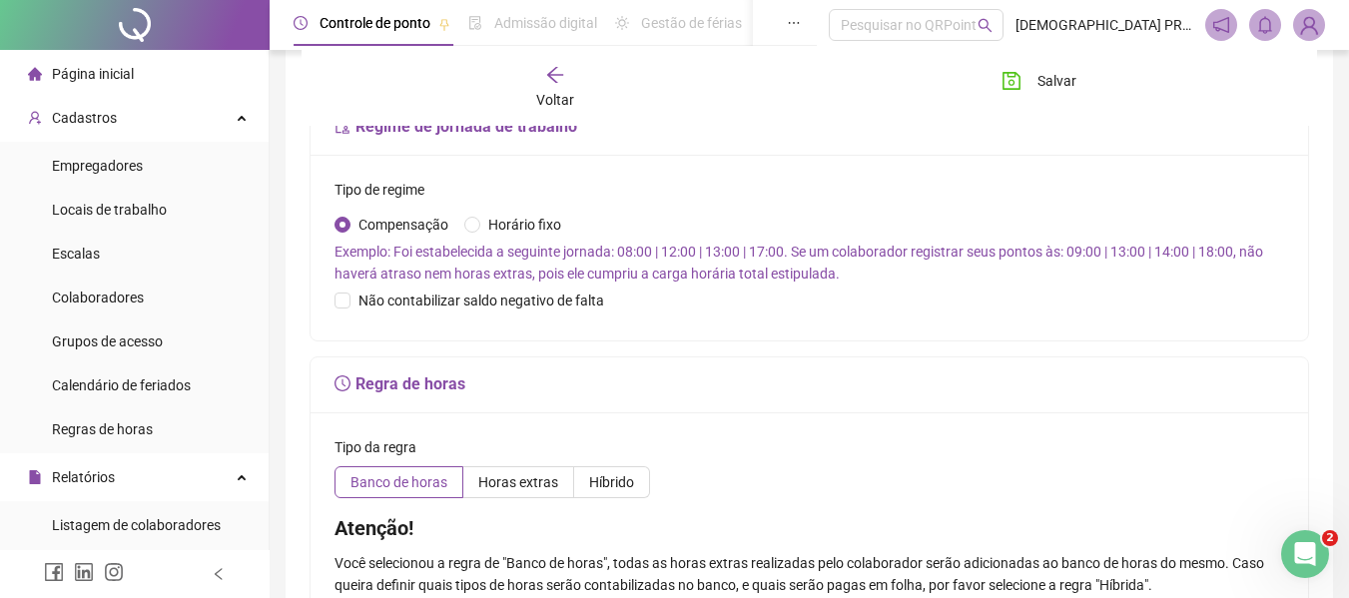
scroll to position [599, 0]
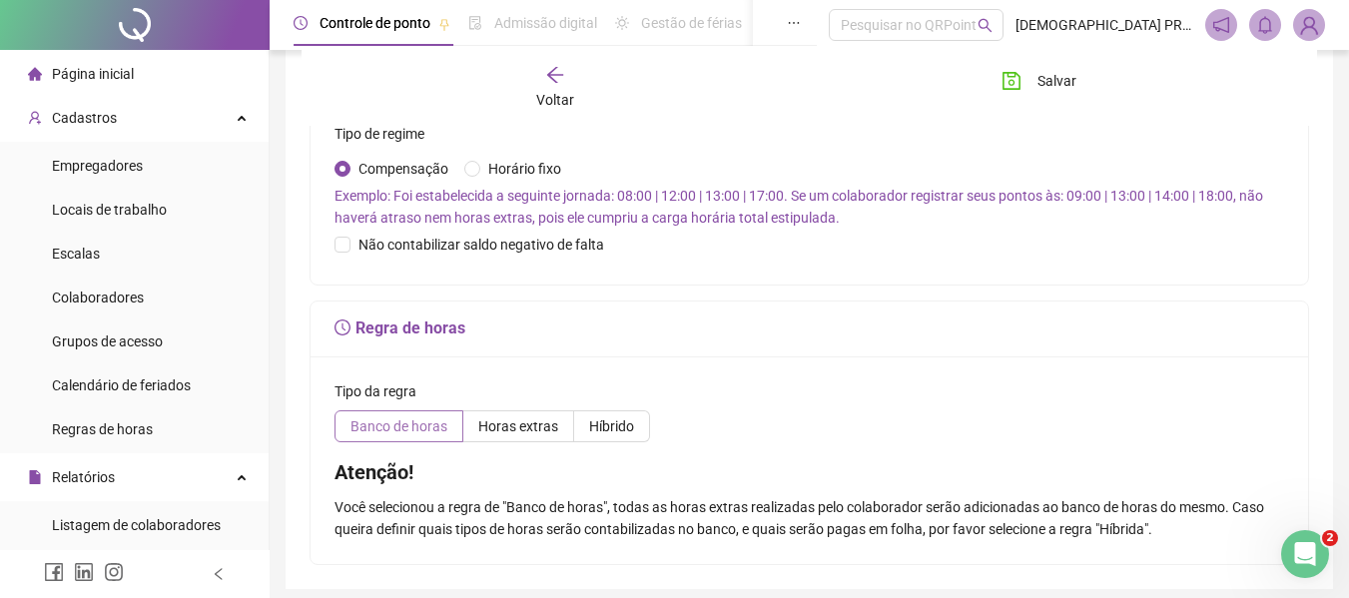
type input "**********"
click at [423, 421] on span "Banco de horas" at bounding box center [399, 426] width 97 height 16
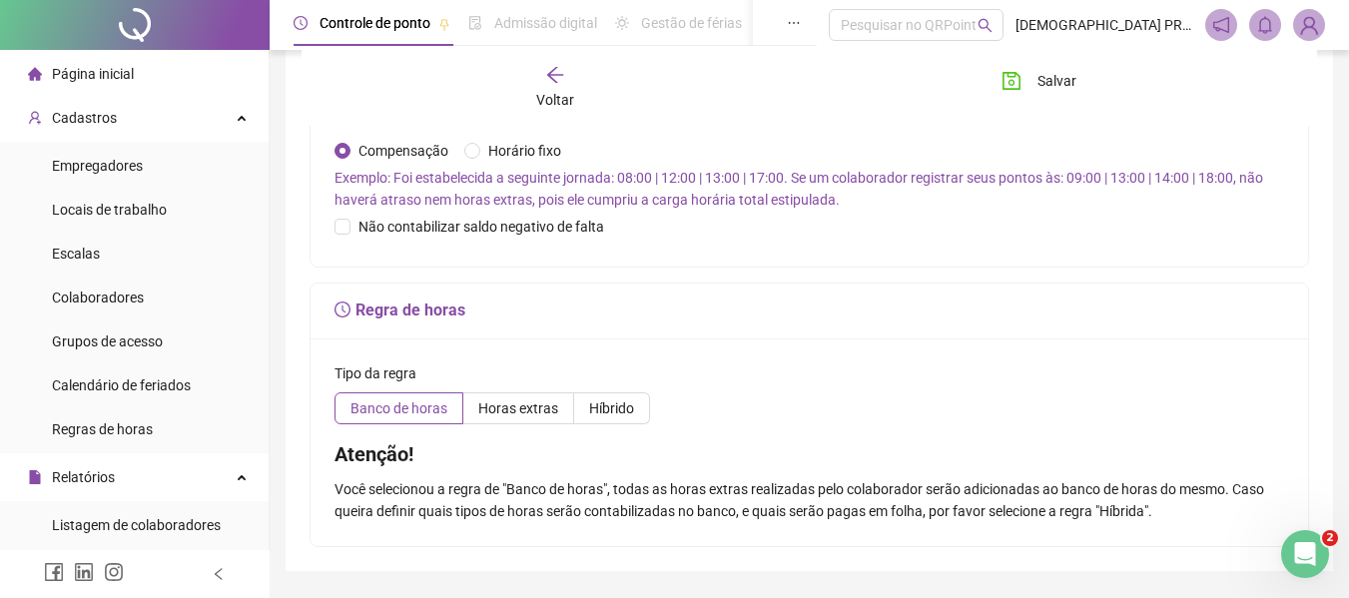
scroll to position [676, 0]
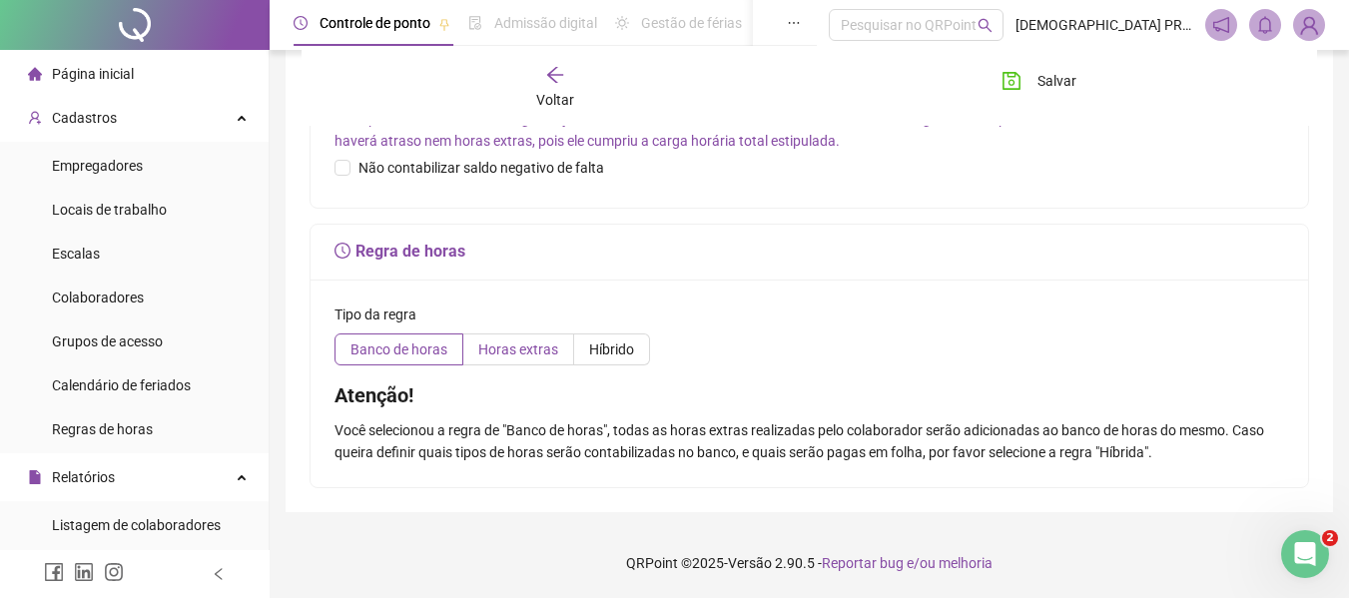
click at [530, 349] on span "Horas extras" at bounding box center [518, 350] width 80 height 16
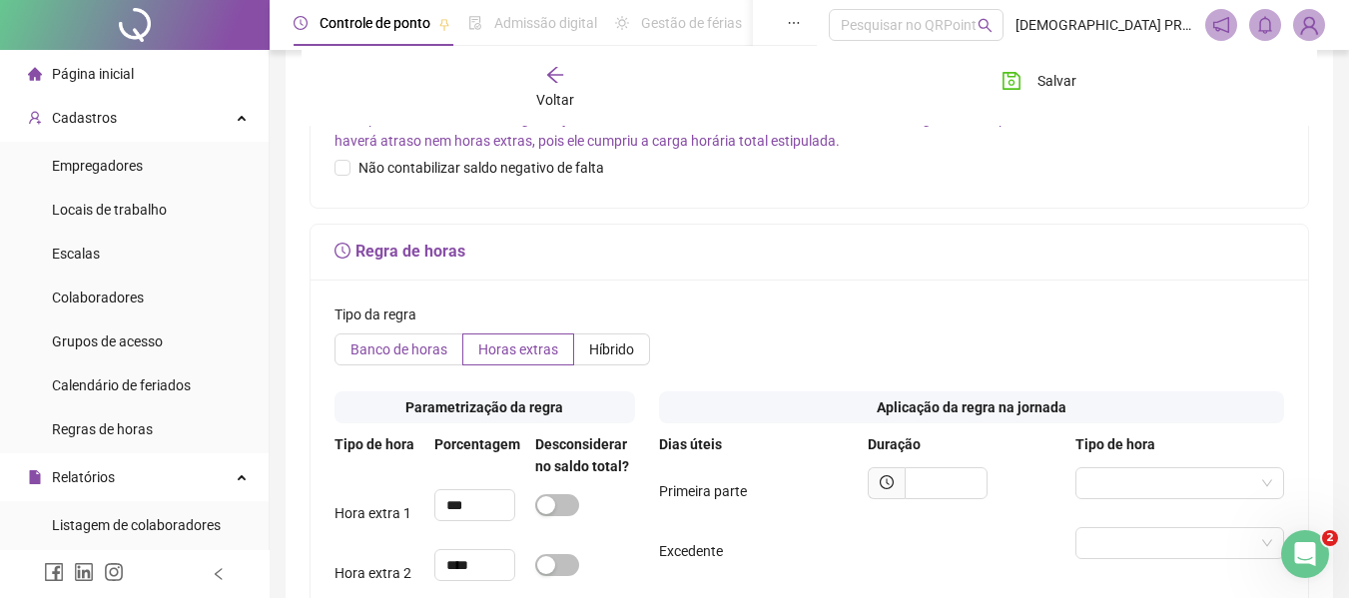
click at [386, 349] on span "Banco de horas" at bounding box center [399, 350] width 97 height 16
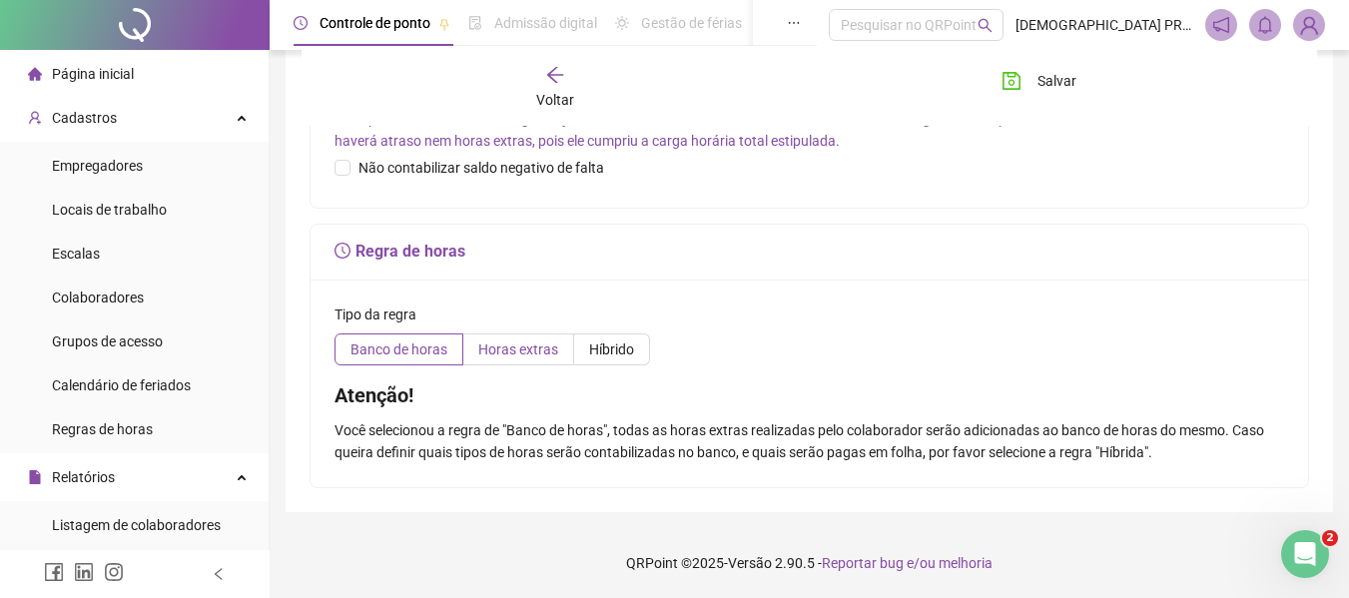
click at [518, 345] on span "Horas extras" at bounding box center [518, 350] width 80 height 16
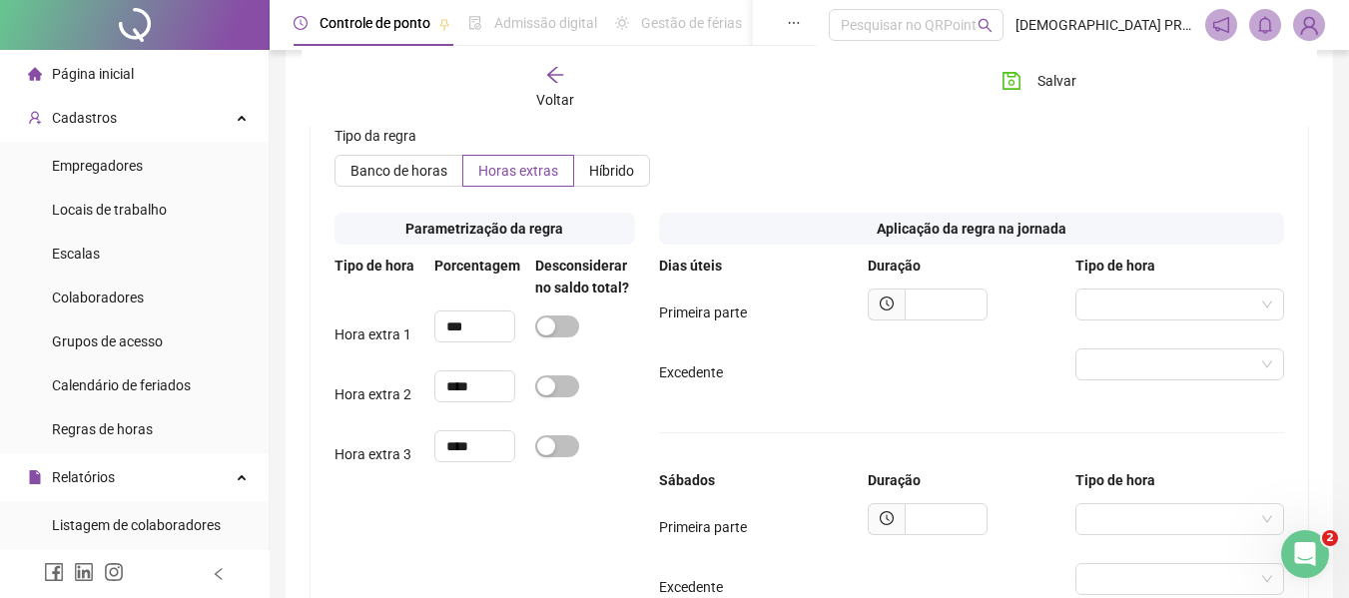
scroll to position [876, 0]
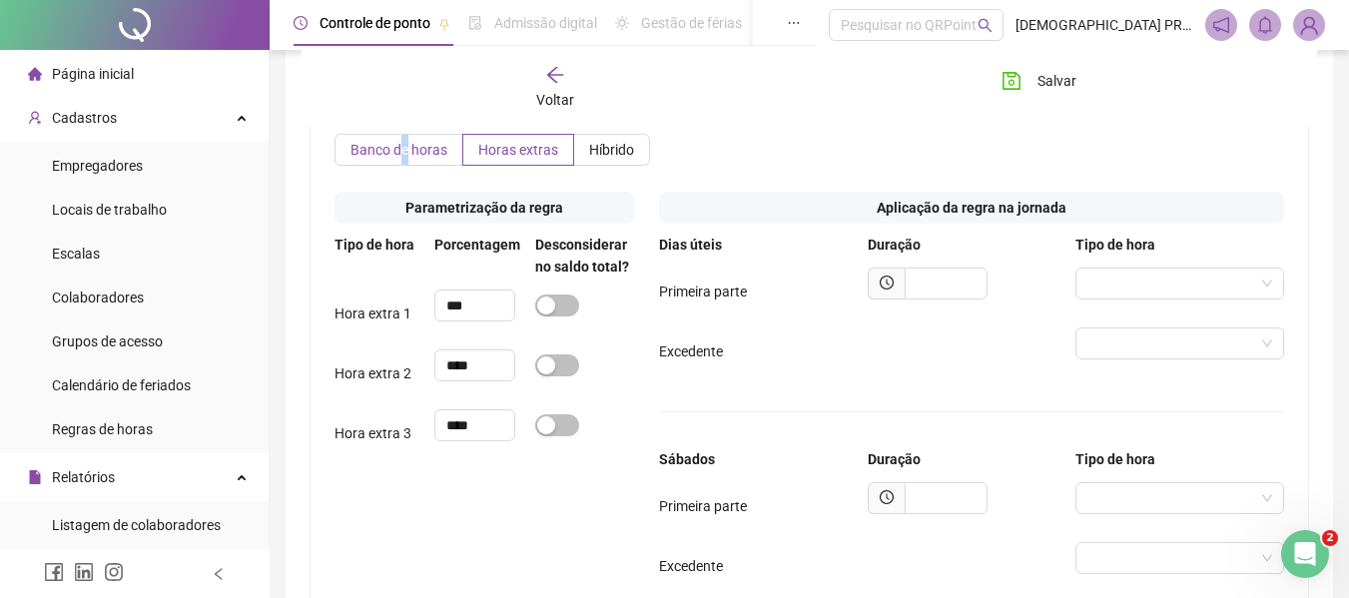
click at [401, 136] on label "Banco de horas" at bounding box center [399, 150] width 129 height 32
click at [399, 149] on span "Banco de horas" at bounding box center [399, 150] width 97 height 16
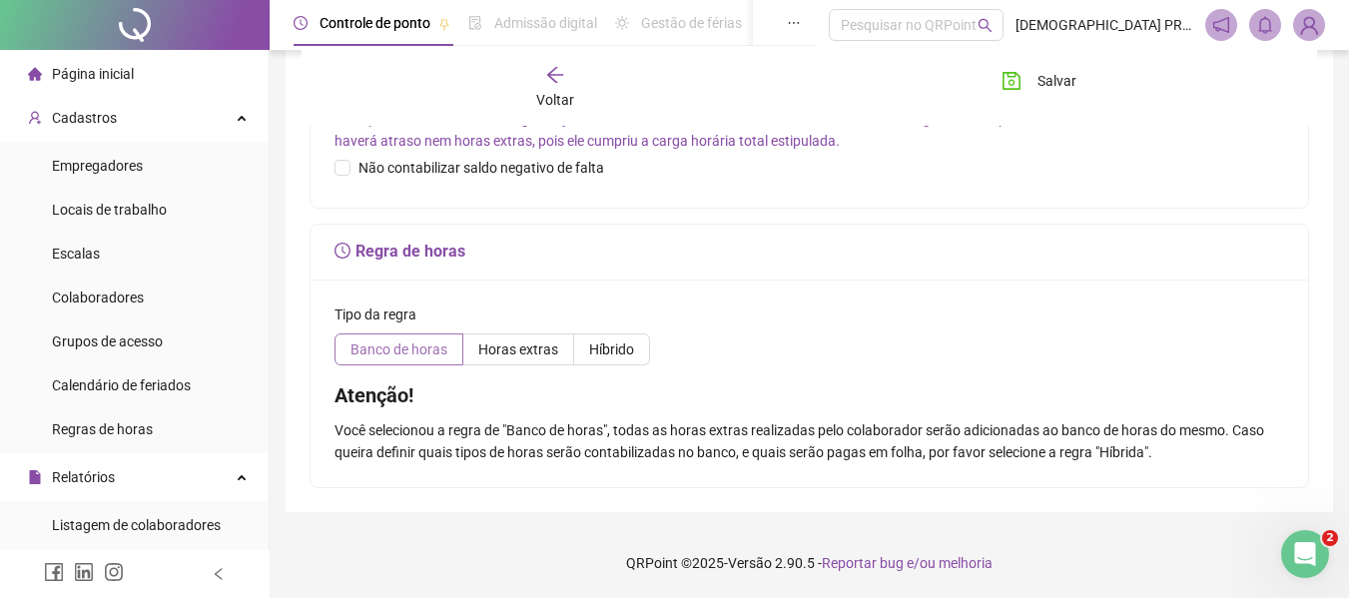
click at [393, 345] on span "Banco de horas" at bounding box center [399, 350] width 97 height 16
click at [522, 347] on span "Horas extras" at bounding box center [518, 350] width 80 height 16
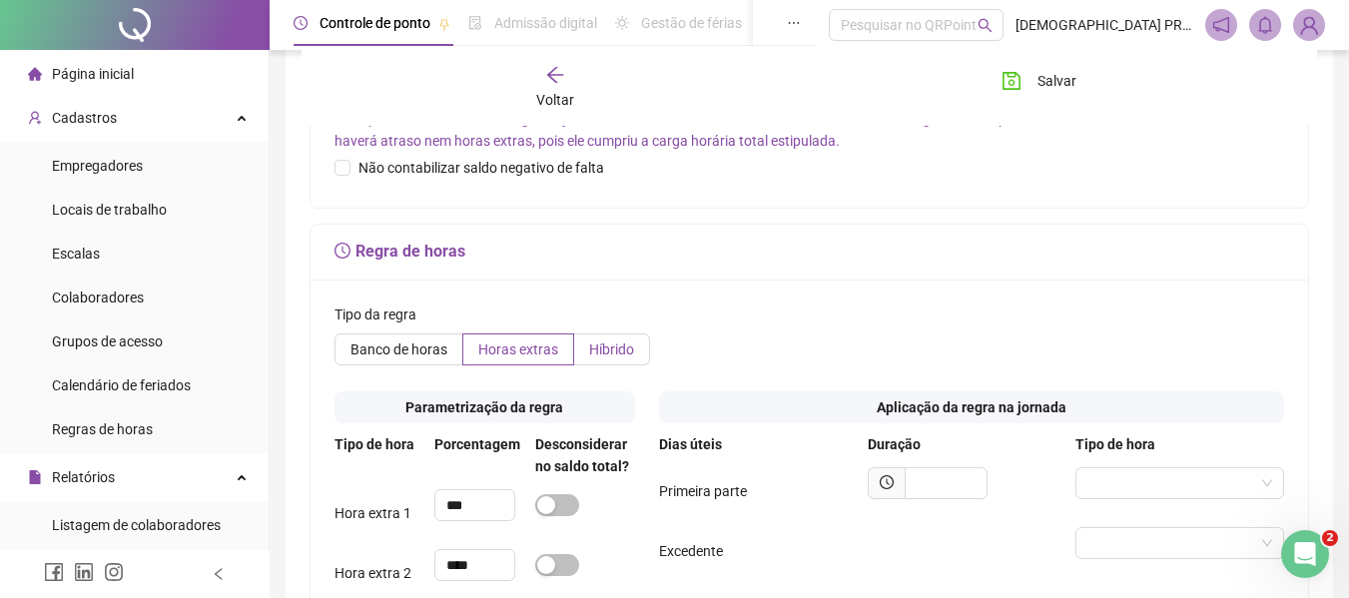
click at [607, 348] on span "Híbrido" at bounding box center [611, 350] width 45 height 16
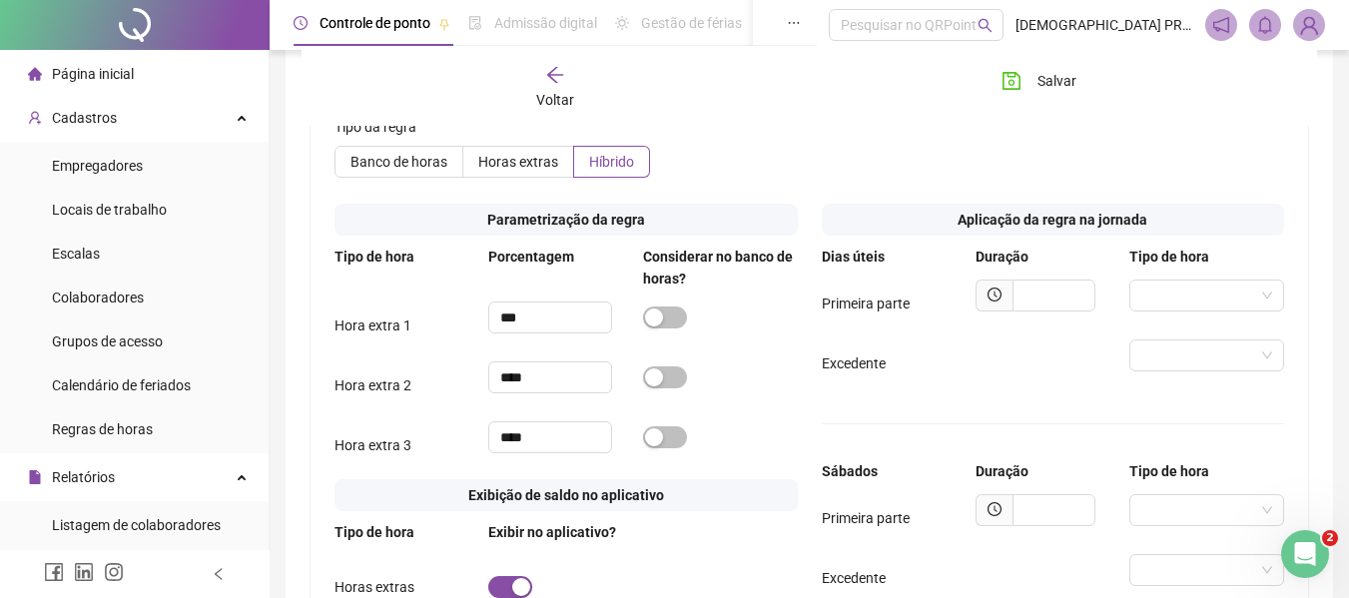
scroll to position [876, 0]
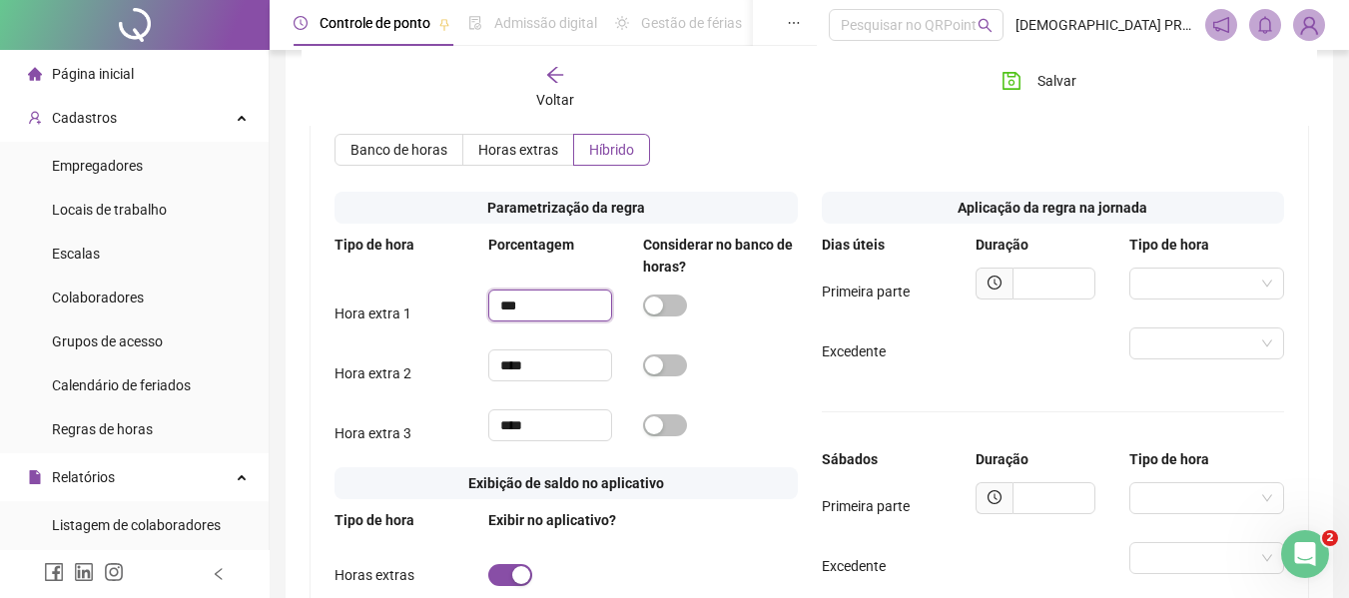
drag, startPoint x: 507, startPoint y: 301, endPoint x: 466, endPoint y: 293, distance: 41.7
click at [466, 294] on div "Hora extra 1 ***" at bounding box center [566, 314] width 463 height 48
type input "***"
click at [677, 311] on span "button" at bounding box center [665, 306] width 44 height 22
click at [1050, 285] on input "text" at bounding box center [1054, 284] width 83 height 32
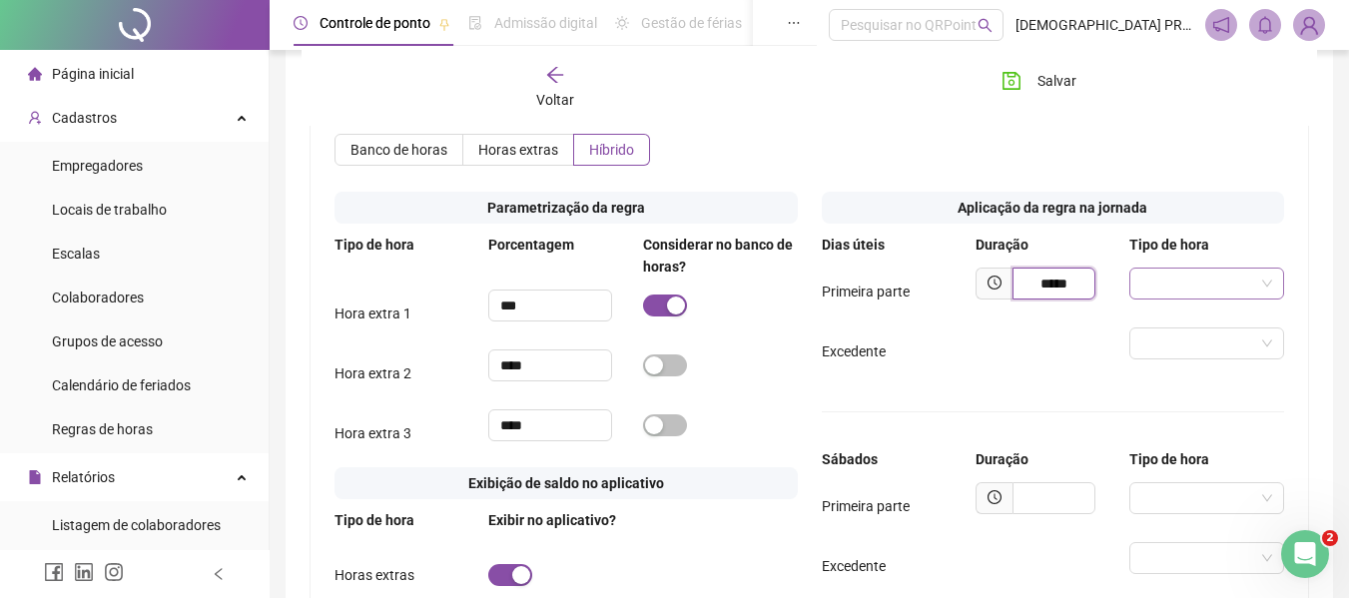
type input "*****"
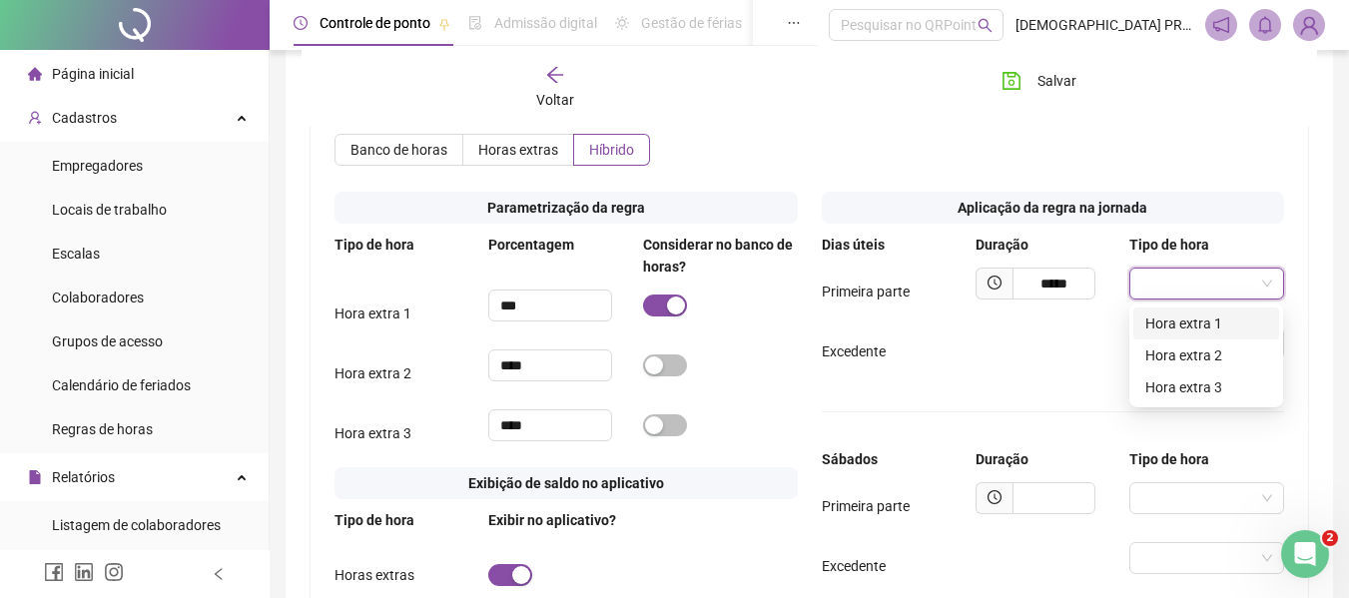
click at [1182, 282] on input "search" at bounding box center [1197, 284] width 112 height 30
click at [1195, 325] on div "Hora extra 1" at bounding box center [1206, 324] width 122 height 22
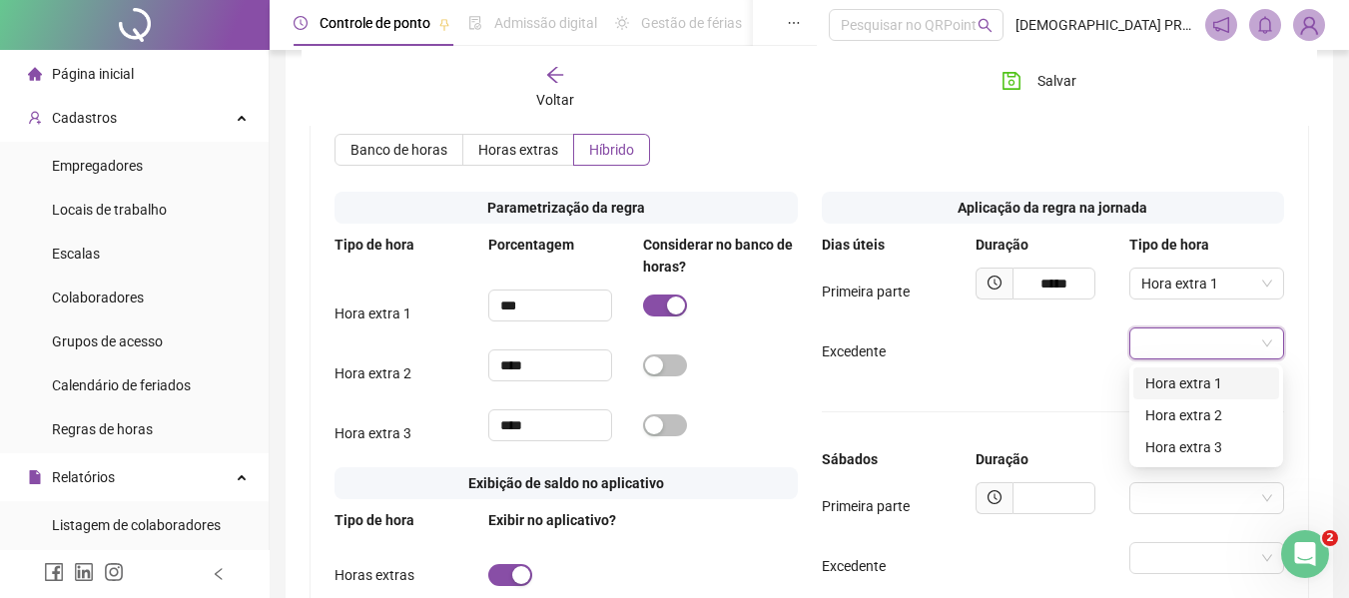
click at [1206, 345] on input "search" at bounding box center [1197, 344] width 112 height 30
click at [1206, 382] on div "Hora extra 1" at bounding box center [1206, 383] width 122 height 22
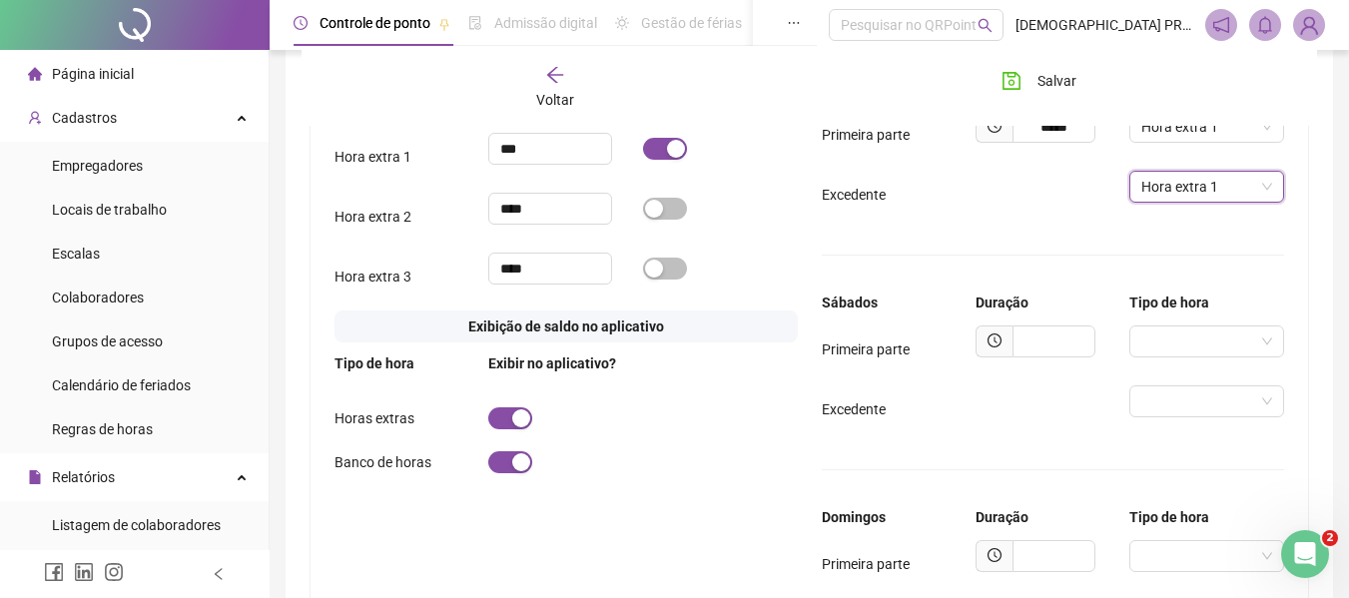
scroll to position [1175, 0]
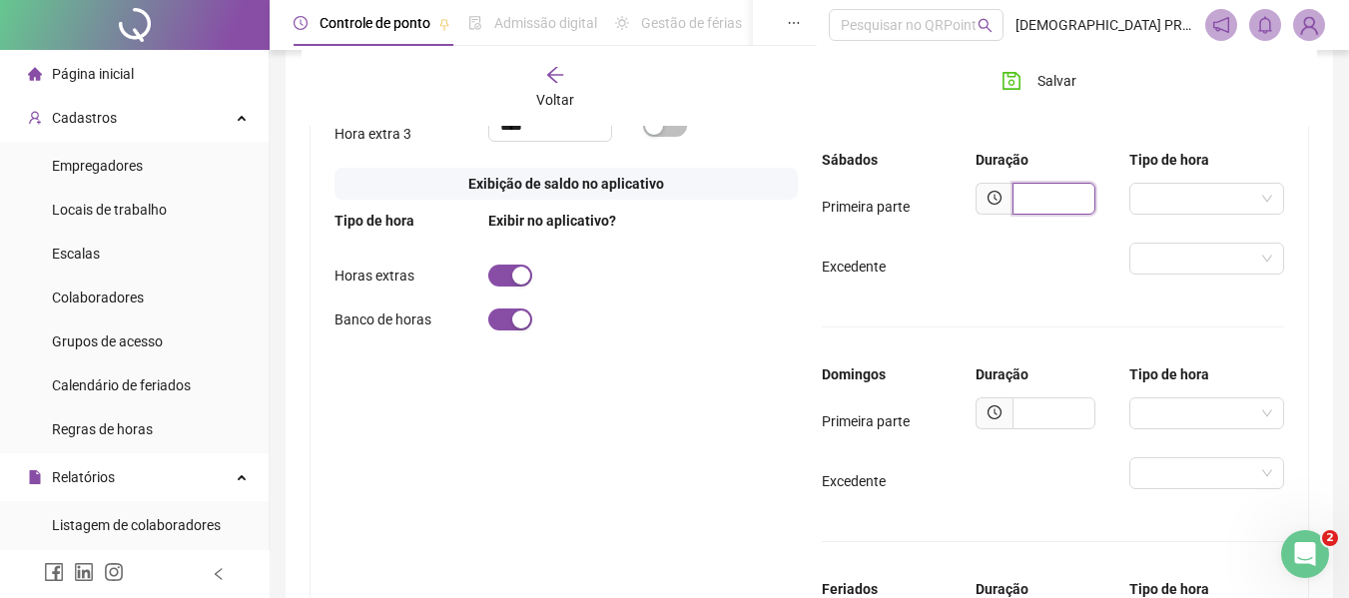
click at [1048, 199] on input "text" at bounding box center [1054, 199] width 83 height 32
type input "*****"
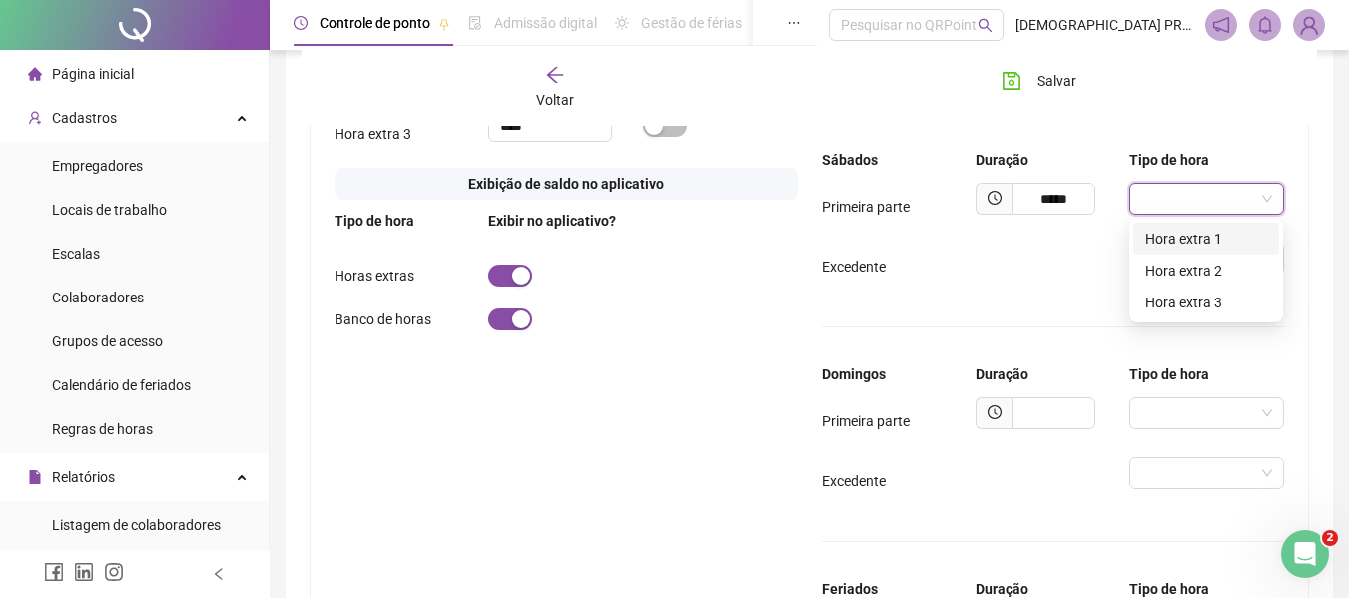
click at [1212, 200] on input "search" at bounding box center [1197, 199] width 112 height 30
click at [1215, 234] on div "Hora extra 1" at bounding box center [1206, 239] width 122 height 22
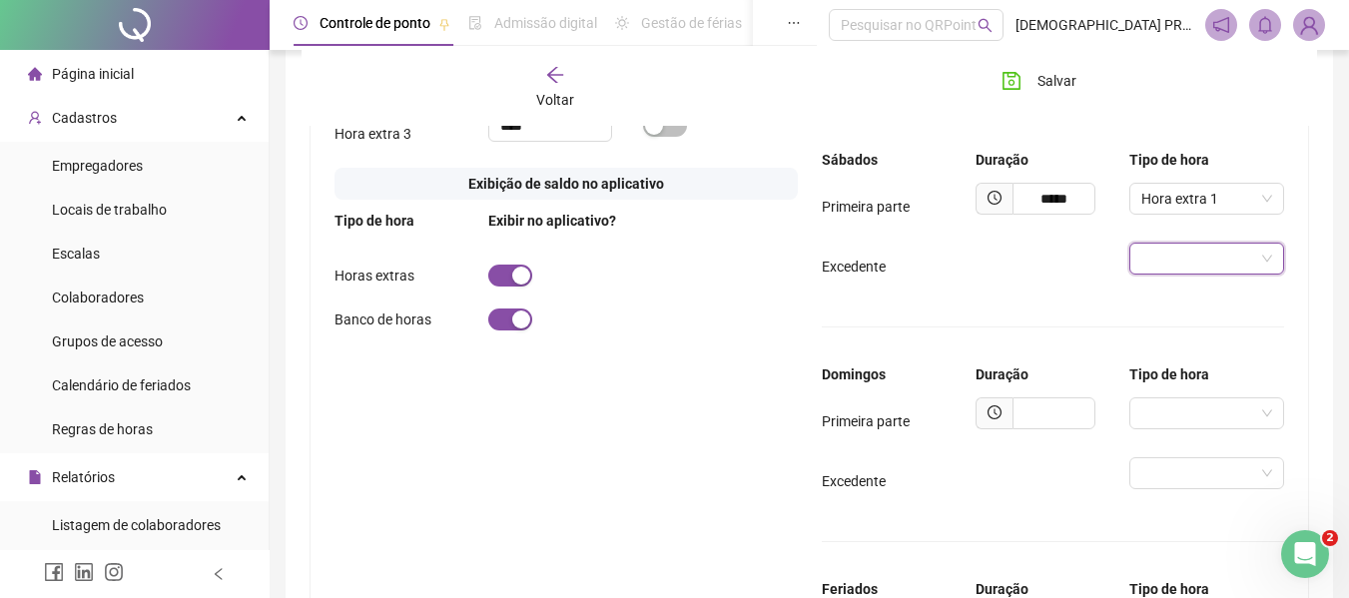
click at [1218, 256] on input "search" at bounding box center [1197, 259] width 112 height 30
click at [1229, 293] on div "Hora extra 1" at bounding box center [1206, 299] width 122 height 22
click at [1041, 408] on input "text" at bounding box center [1054, 413] width 83 height 32
type input "*****"
click at [1185, 417] on input "search" at bounding box center [1197, 413] width 112 height 30
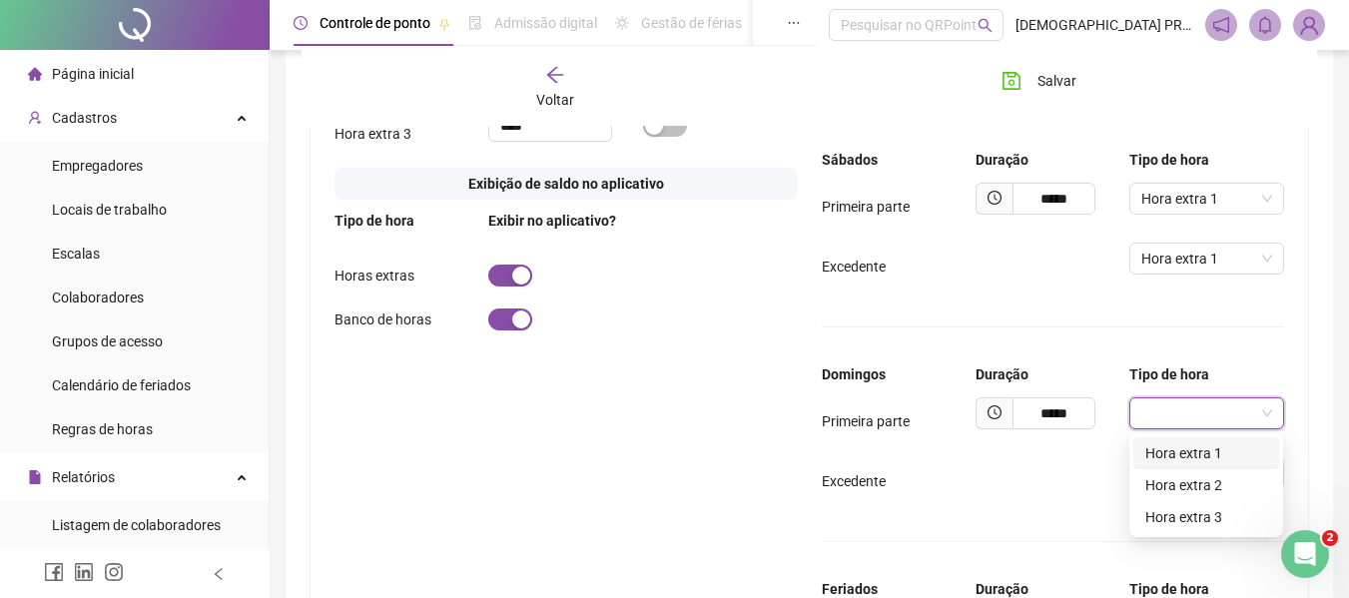
click at [1195, 456] on div "Hora extra 1" at bounding box center [1206, 453] width 122 height 22
click at [1193, 472] on input "search" at bounding box center [1197, 473] width 112 height 30
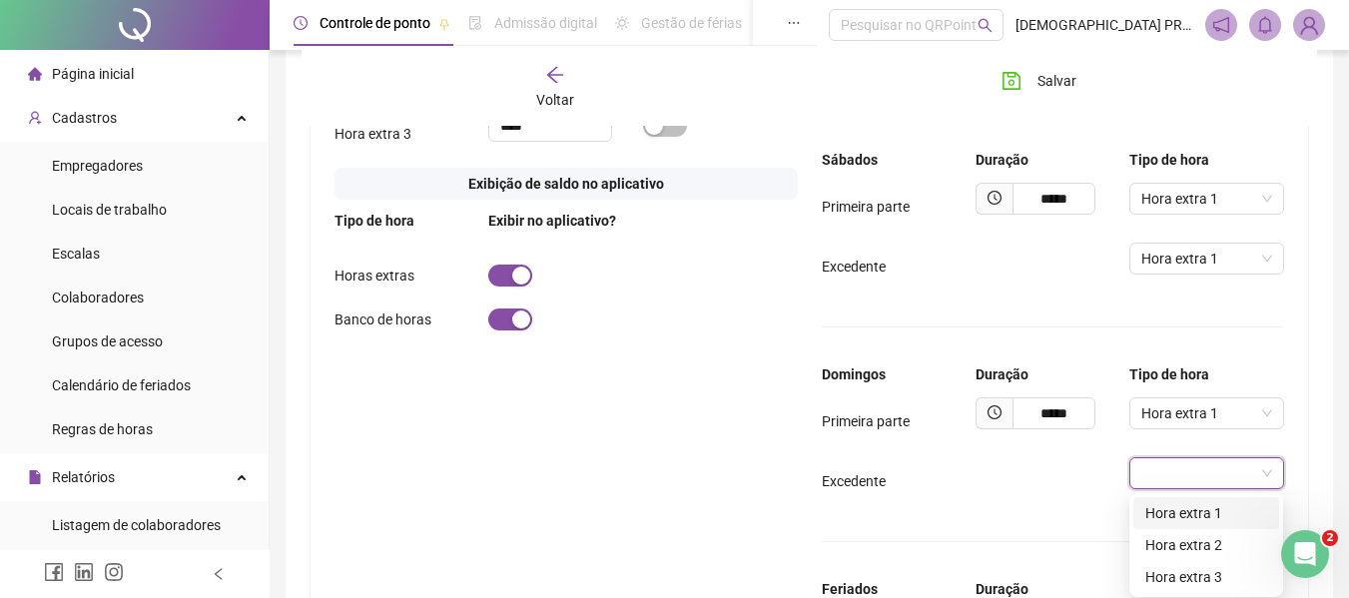
click at [1201, 515] on div "Hora extra 1" at bounding box center [1206, 513] width 122 height 22
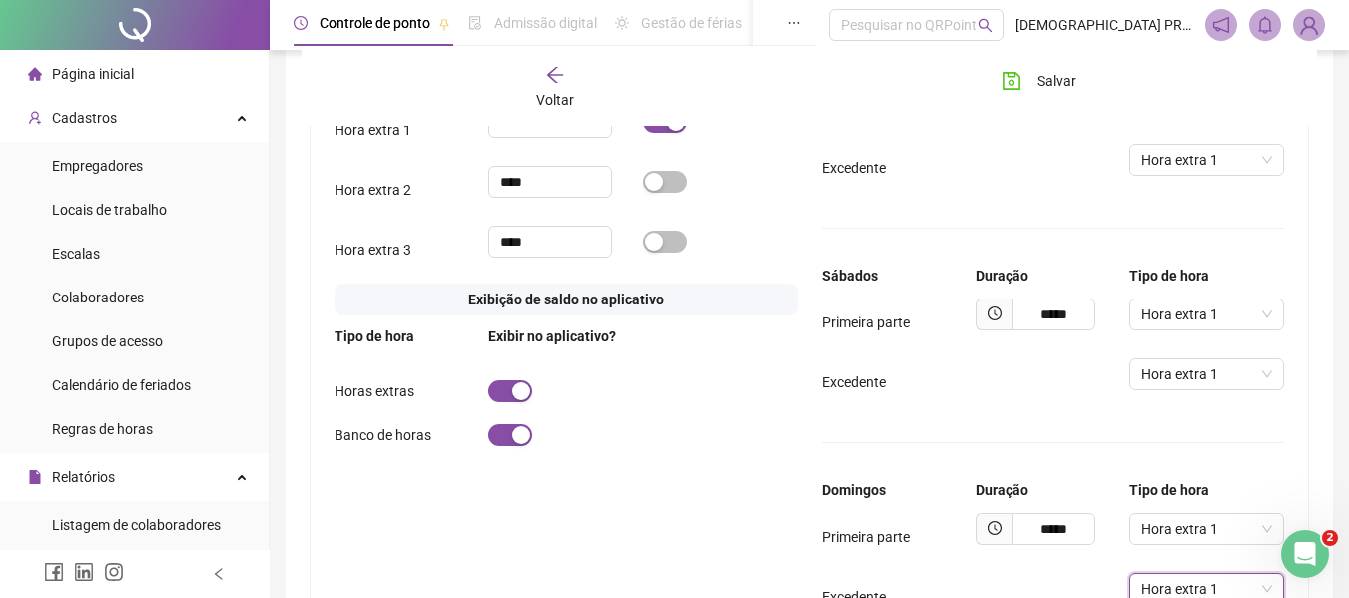
scroll to position [876, 0]
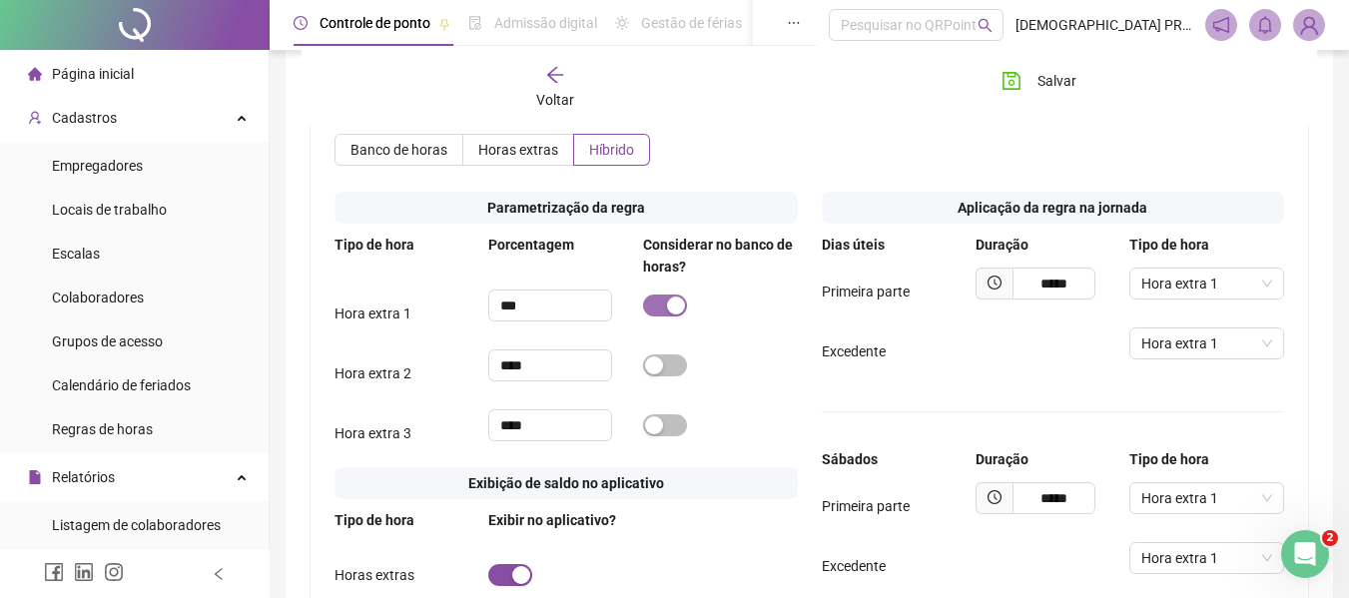
click at [657, 305] on span "button" at bounding box center [665, 306] width 44 height 22
click at [678, 367] on span "button" at bounding box center [665, 366] width 44 height 22
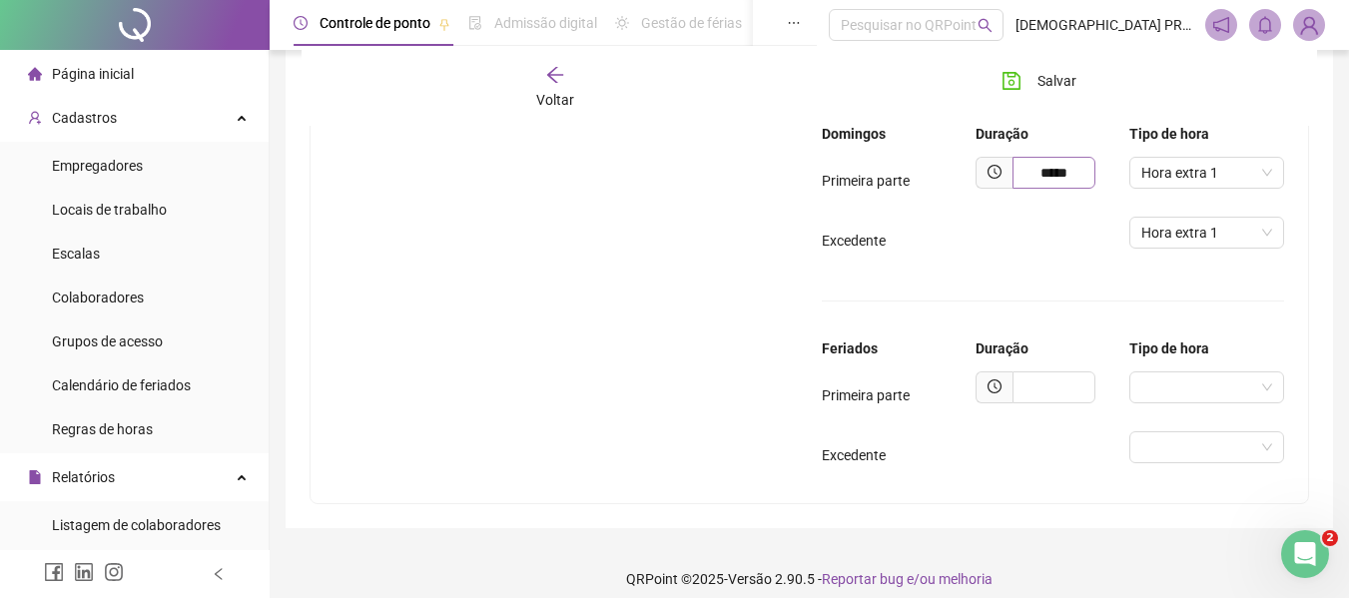
scroll to position [1432, 0]
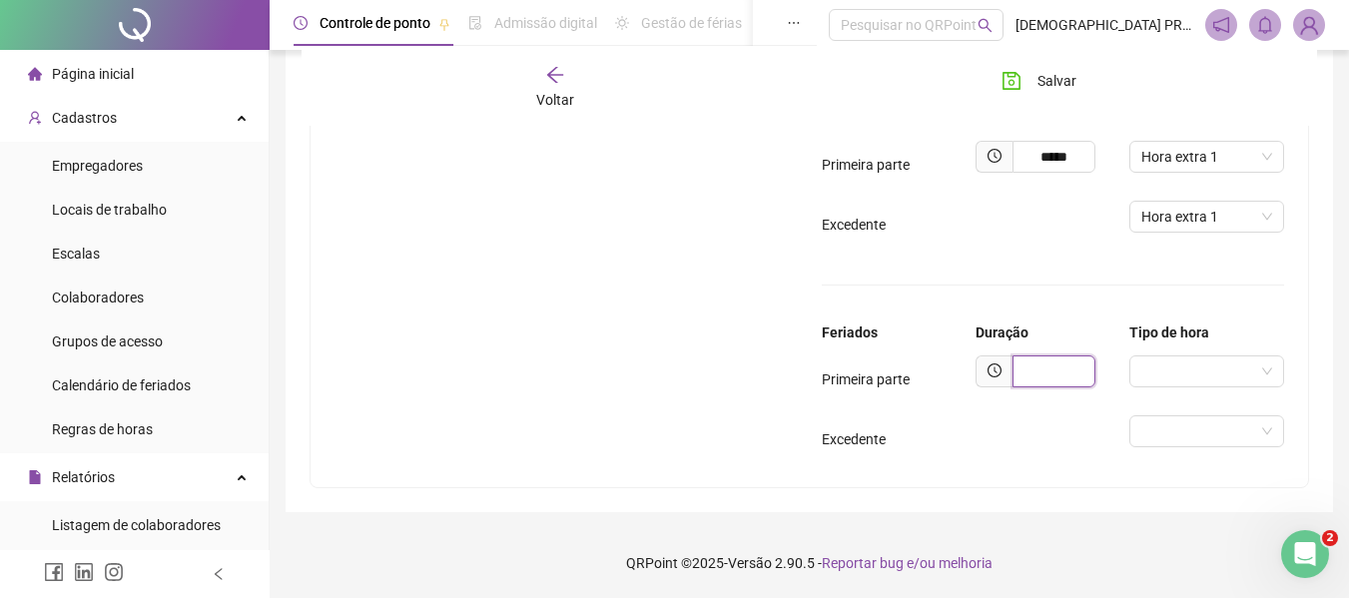
click at [1061, 375] on input "text" at bounding box center [1054, 372] width 83 height 32
type input "*****"
click at [1157, 369] on input "search" at bounding box center [1197, 372] width 112 height 30
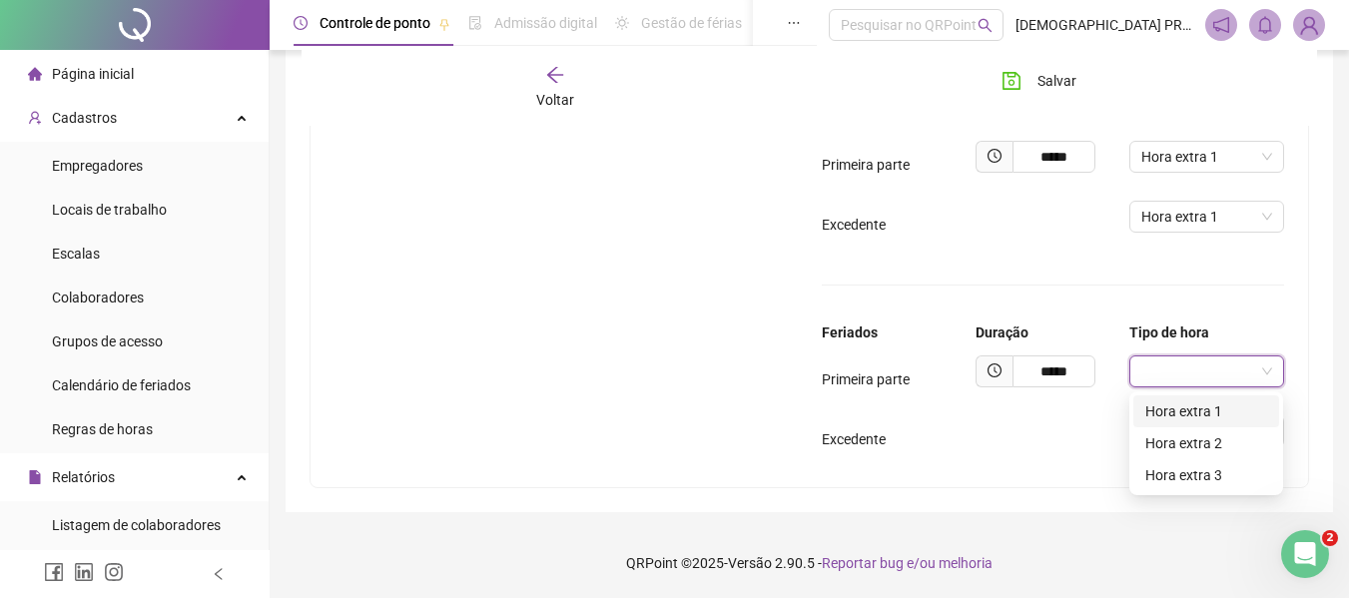
click at [1164, 416] on div "Hora extra 1" at bounding box center [1206, 411] width 122 height 22
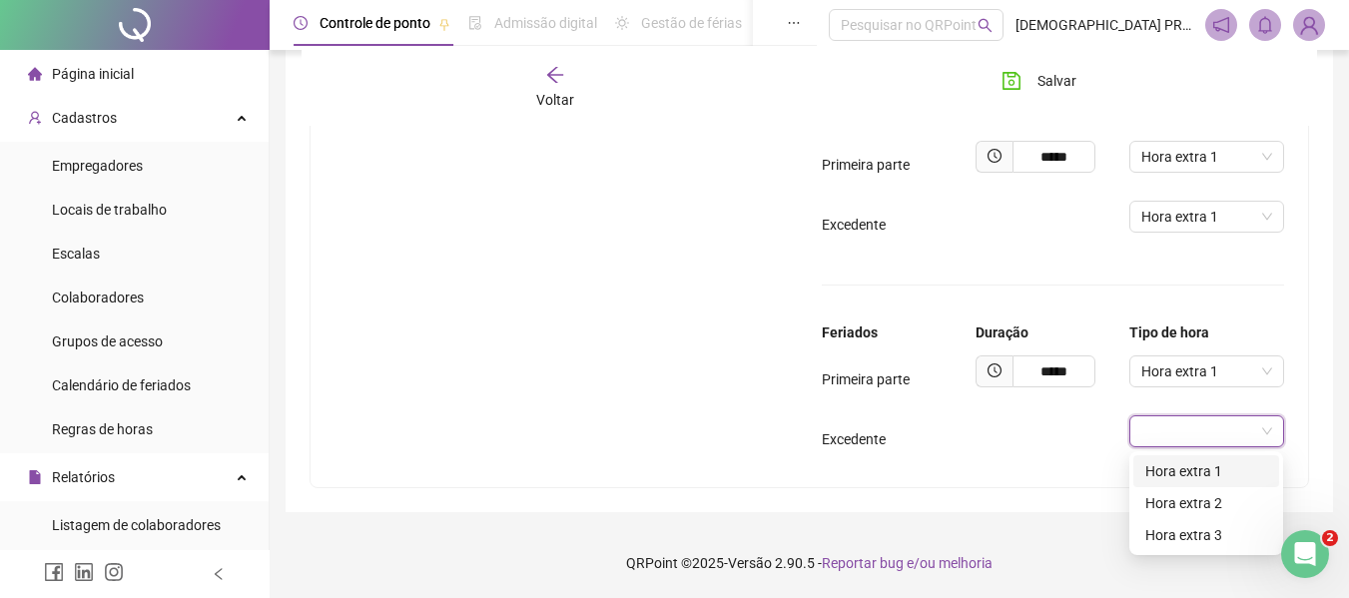
click at [1172, 434] on input "search" at bounding box center [1197, 431] width 112 height 30
click at [1189, 470] on div "Hora extra 1" at bounding box center [1206, 471] width 122 height 22
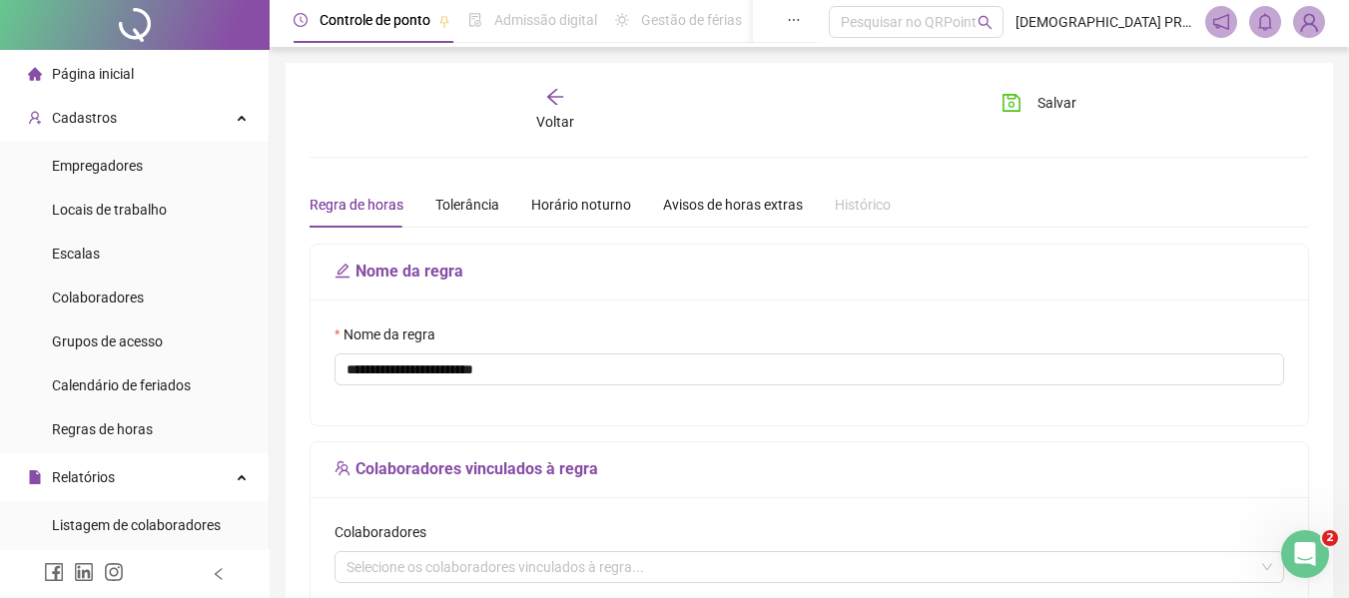
scroll to position [0, 0]
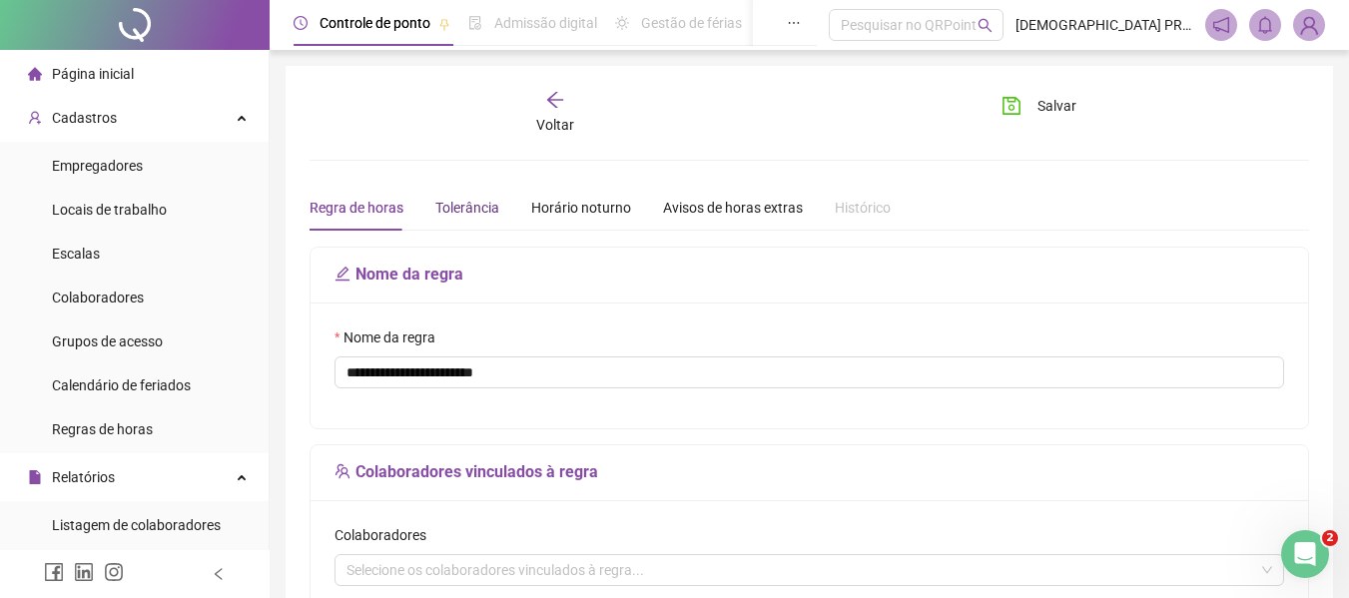
click at [483, 203] on div "Tolerância" at bounding box center [467, 208] width 64 height 22
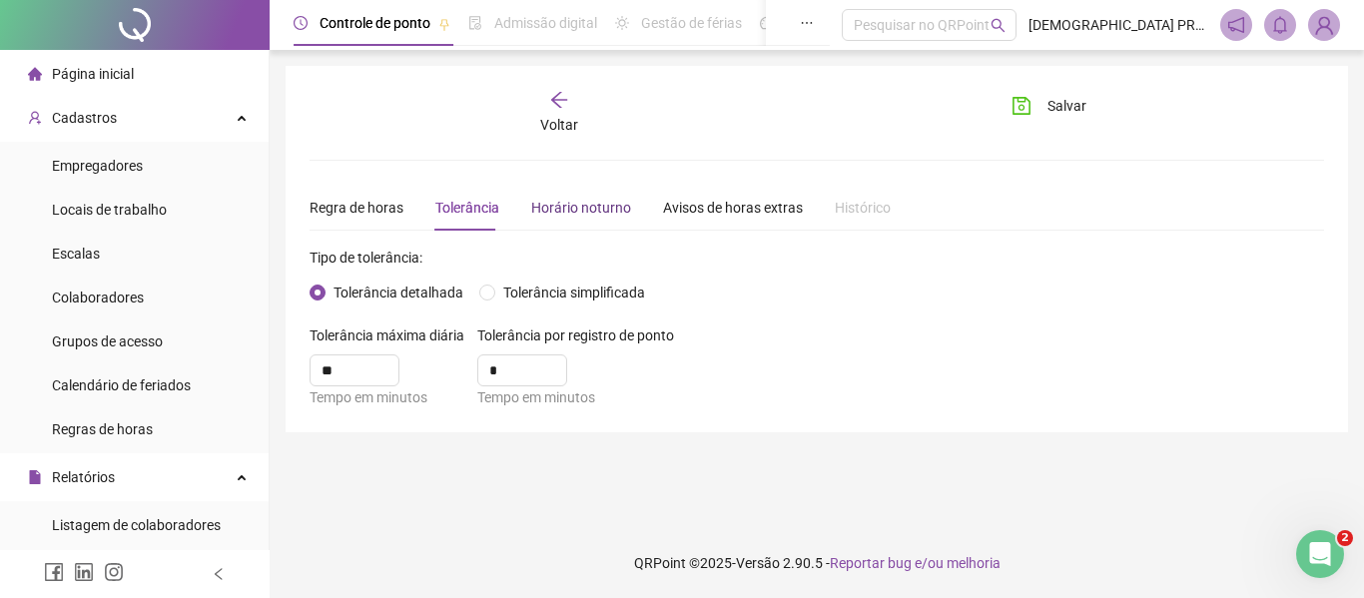
click at [557, 209] on div "Horário noturno" at bounding box center [581, 208] width 100 height 22
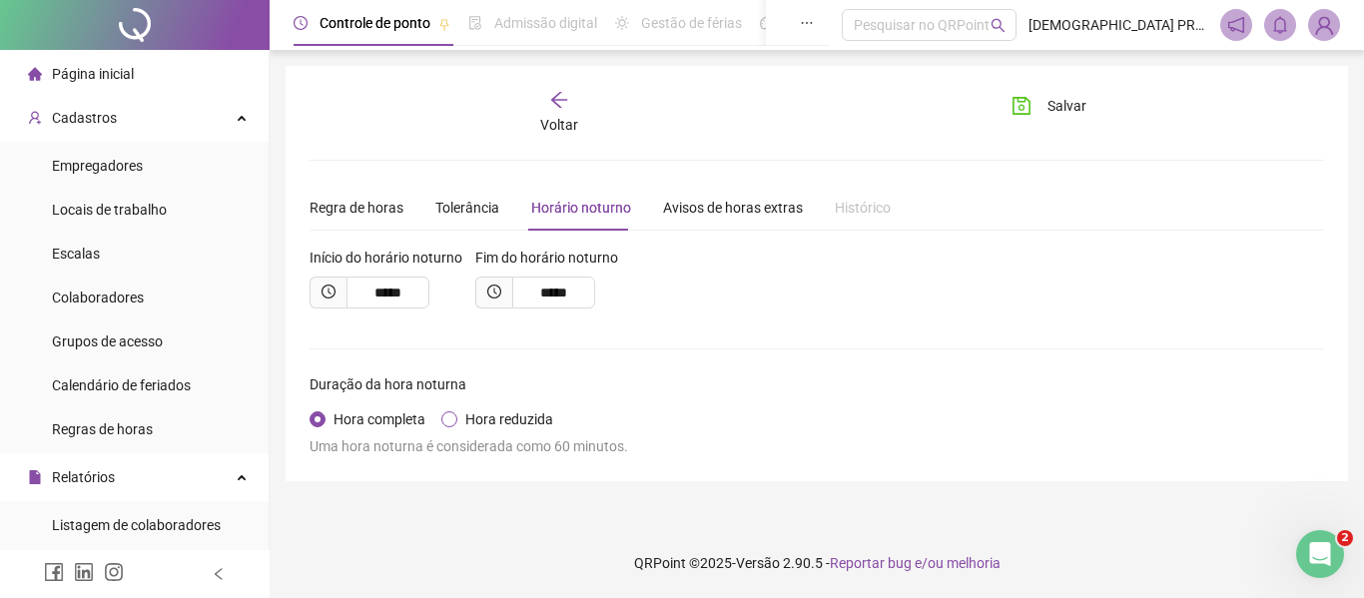
click at [496, 424] on span "Hora reduzida" at bounding box center [509, 419] width 104 height 22
click at [715, 212] on div "Avisos de horas extras" at bounding box center [733, 208] width 140 height 22
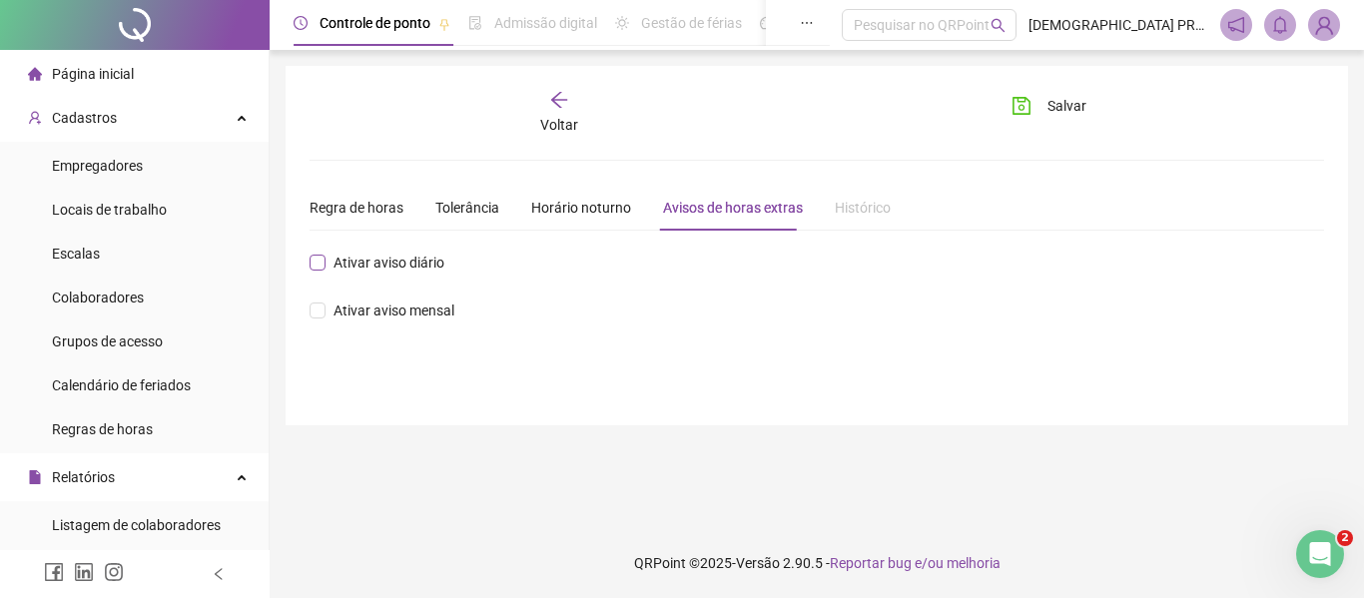
drag, startPoint x: 381, startPoint y: 242, endPoint x: 376, endPoint y: 259, distance: 17.7
click at [378, 250] on div "**********" at bounding box center [817, 264] width 1015 height 158
click at [376, 259] on span "Ativar aviso diário" at bounding box center [389, 263] width 127 height 22
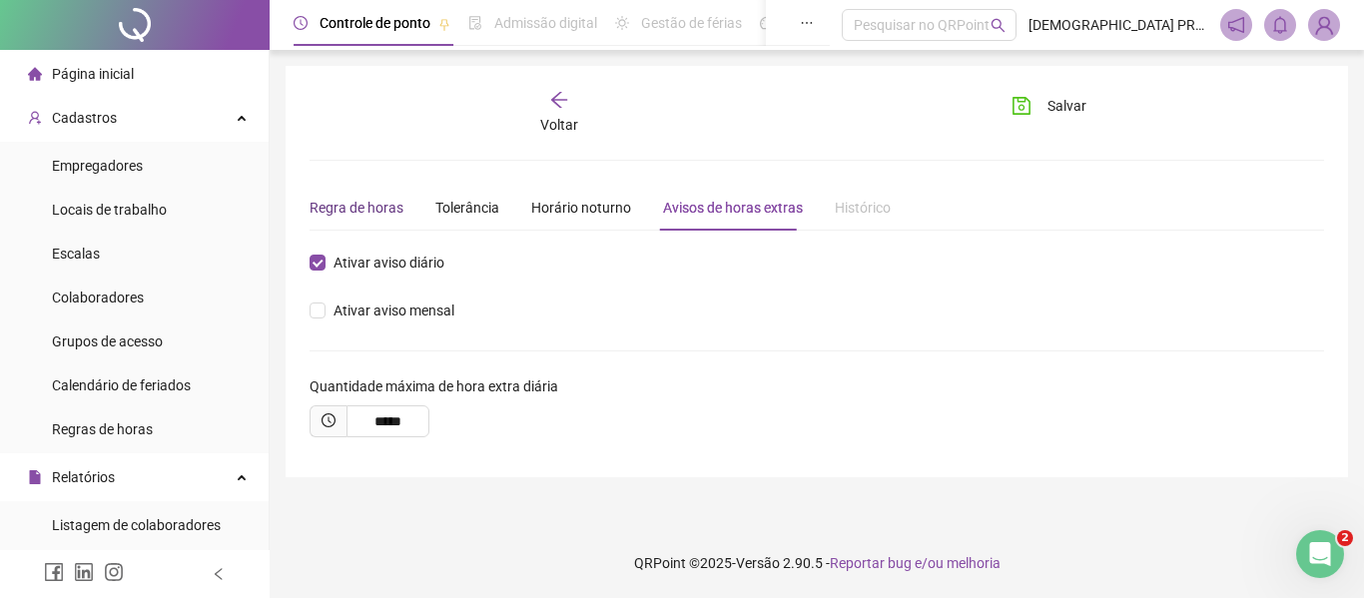
click at [371, 209] on div "Regra de horas" at bounding box center [357, 208] width 94 height 22
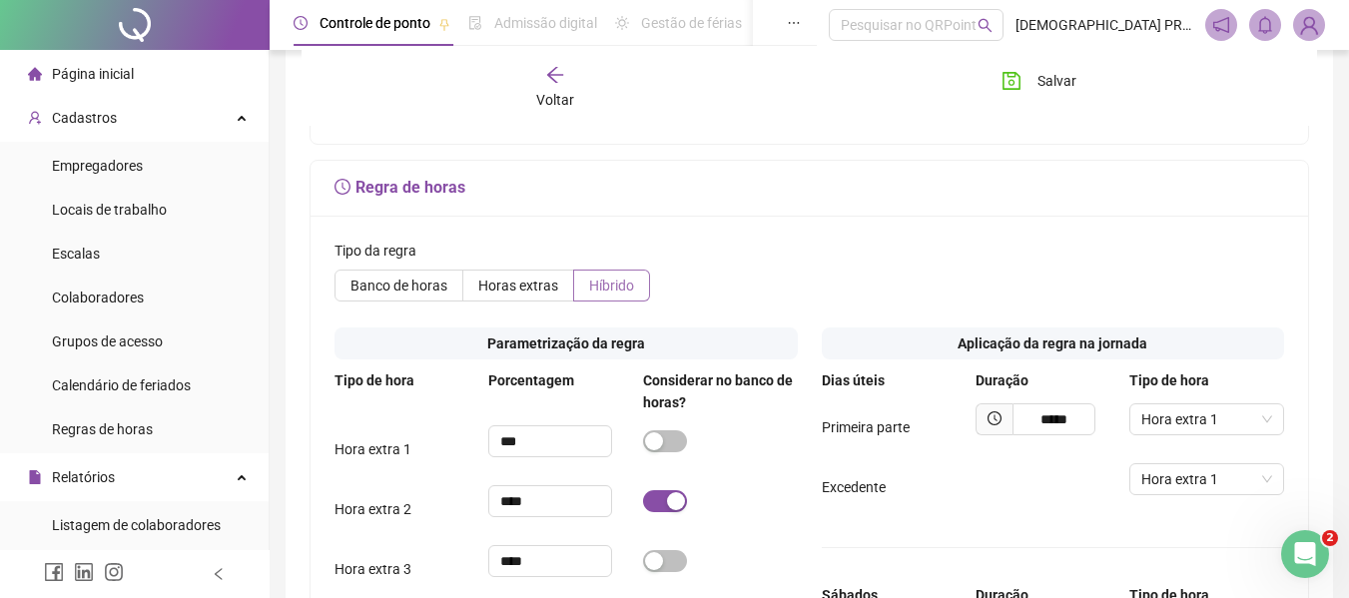
scroll to position [799, 0]
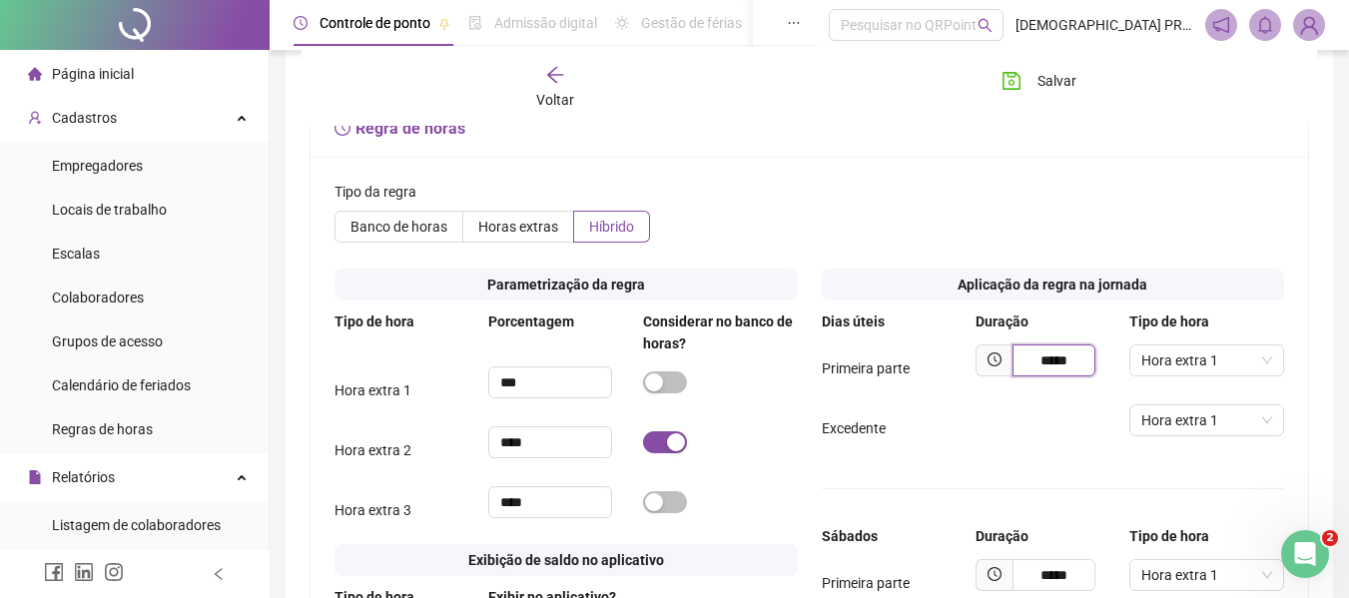
drag, startPoint x: 1074, startPoint y: 361, endPoint x: 926, endPoint y: 366, distance: 147.9
click at [926, 367] on div "Primeira parte ***** Hora extra 1" at bounding box center [1053, 369] width 463 height 48
type input "*****"
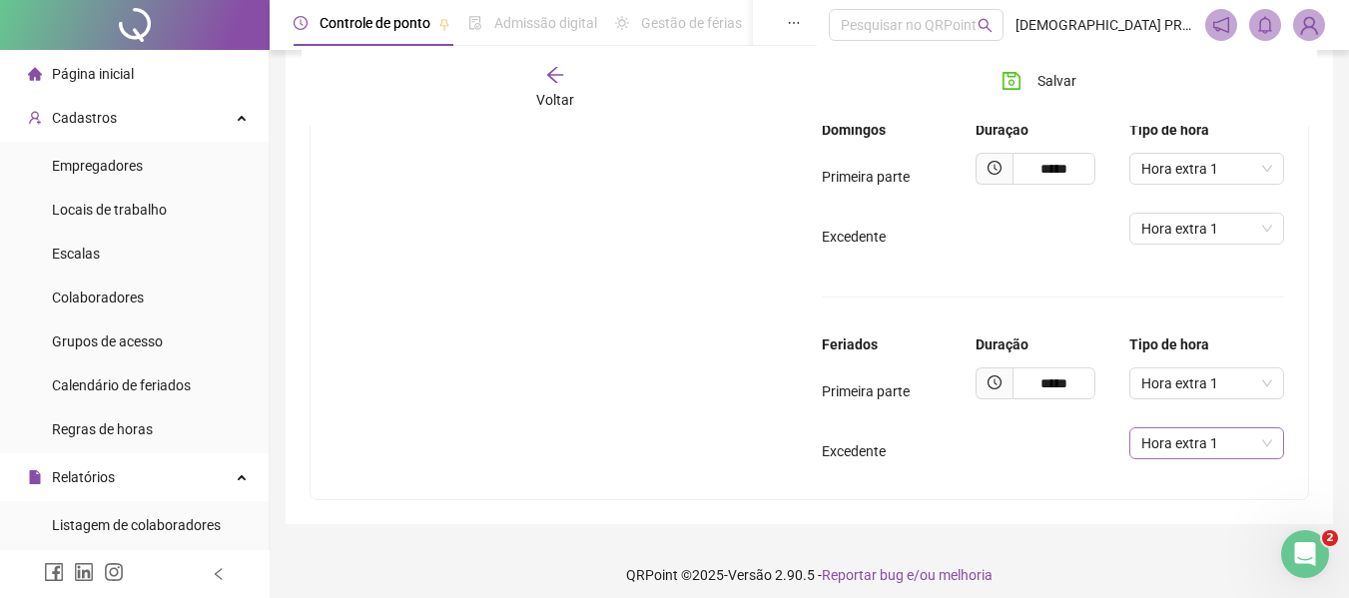
scroll to position [1432, 0]
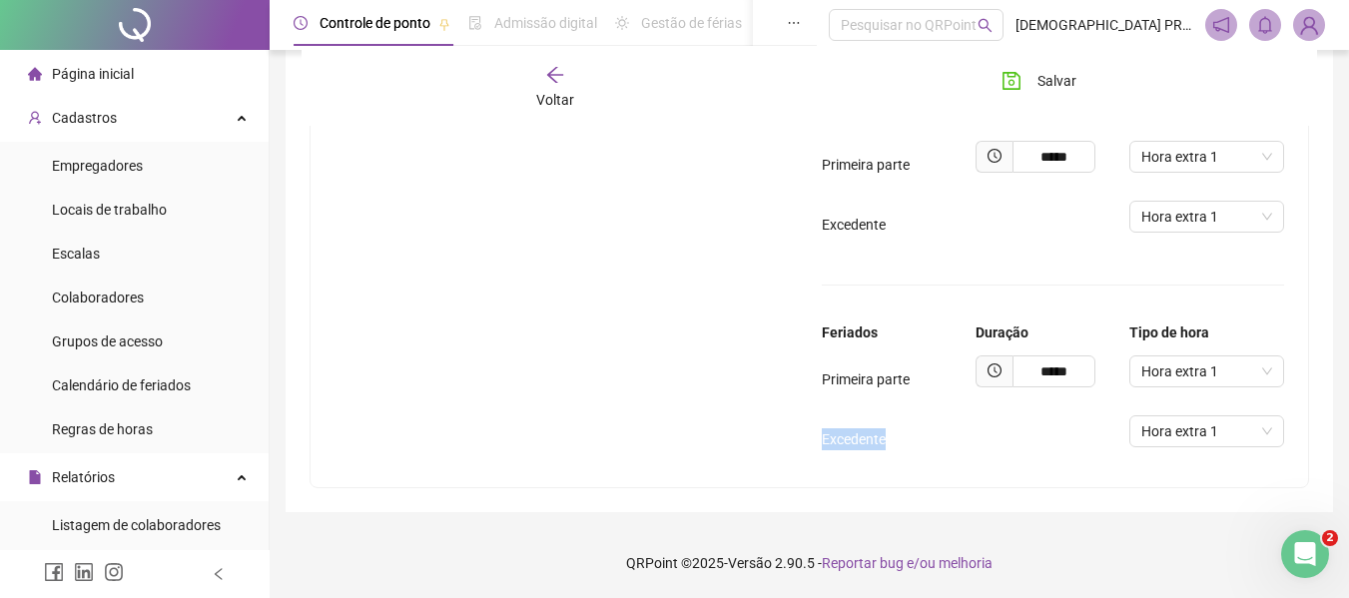
drag, startPoint x: 1345, startPoint y: 468, endPoint x: 1332, endPoint y: 364, distance: 104.7
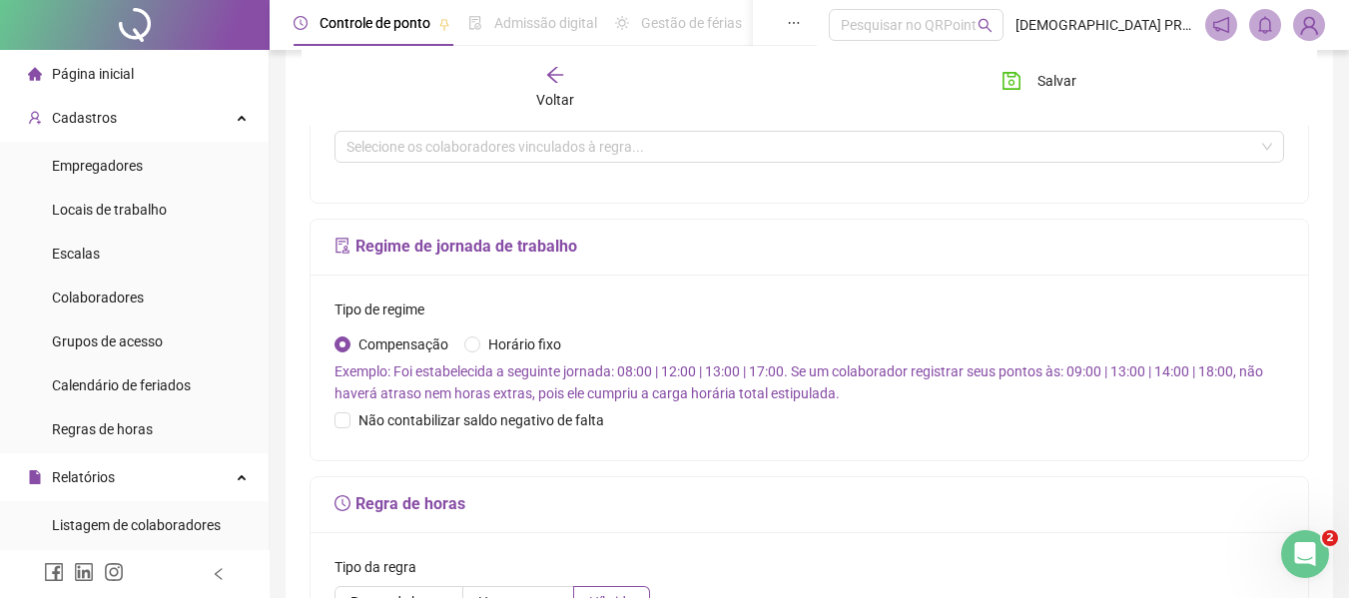
scroll to position [0, 0]
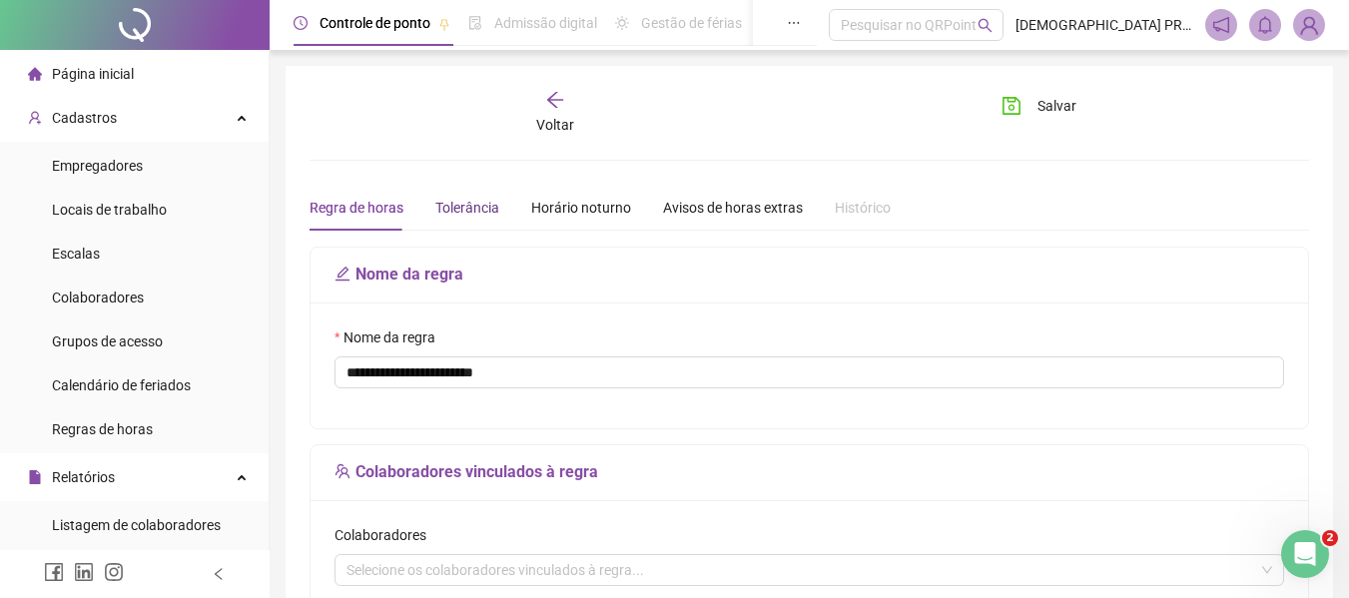
click at [466, 207] on div "Tolerância" at bounding box center [467, 208] width 64 height 22
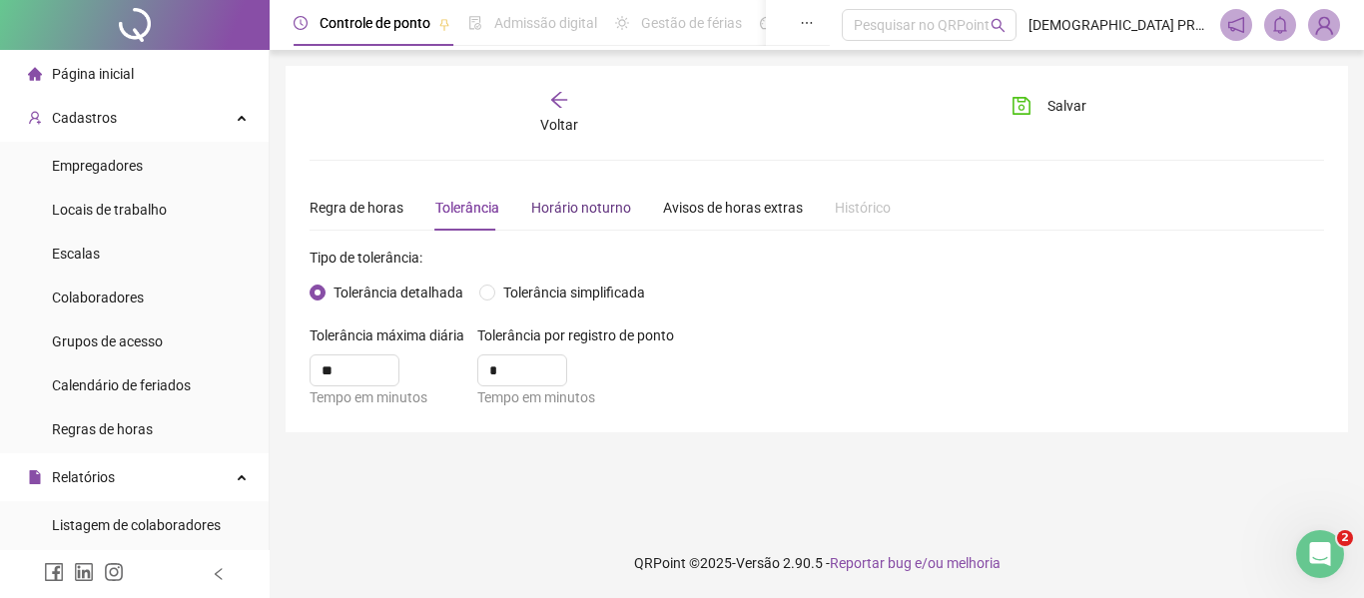
click at [563, 210] on div "Horário noturno" at bounding box center [581, 208] width 100 height 22
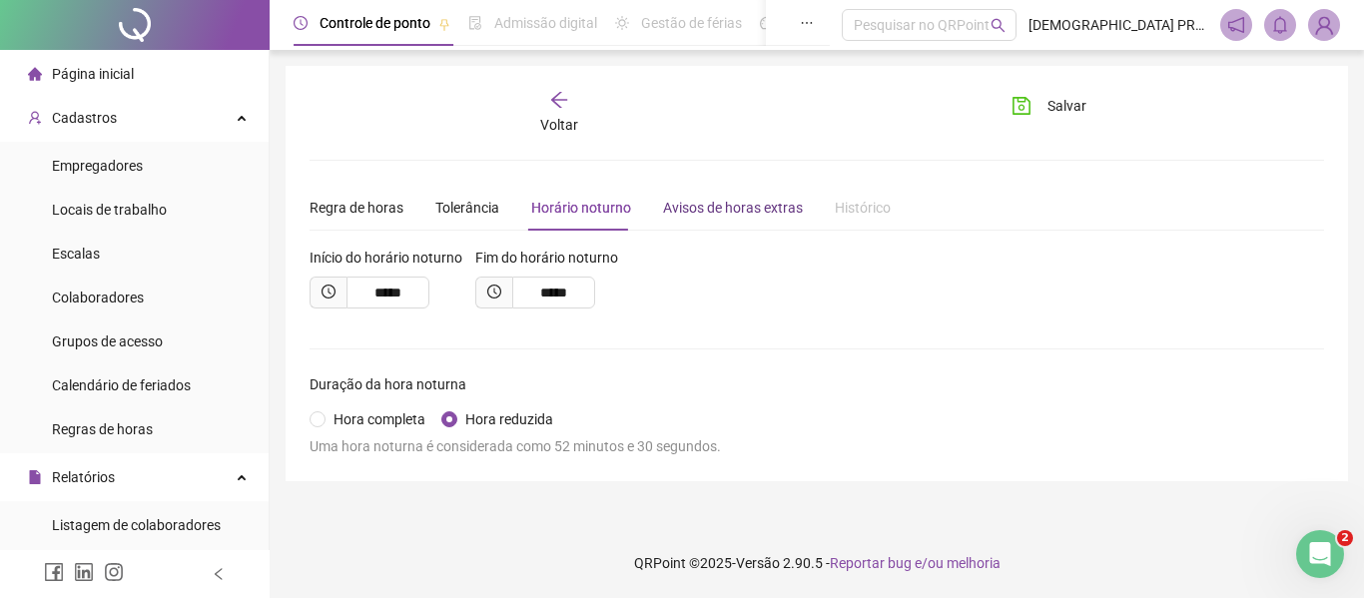
click at [744, 204] on div "Avisos de horas extras" at bounding box center [733, 208] width 140 height 22
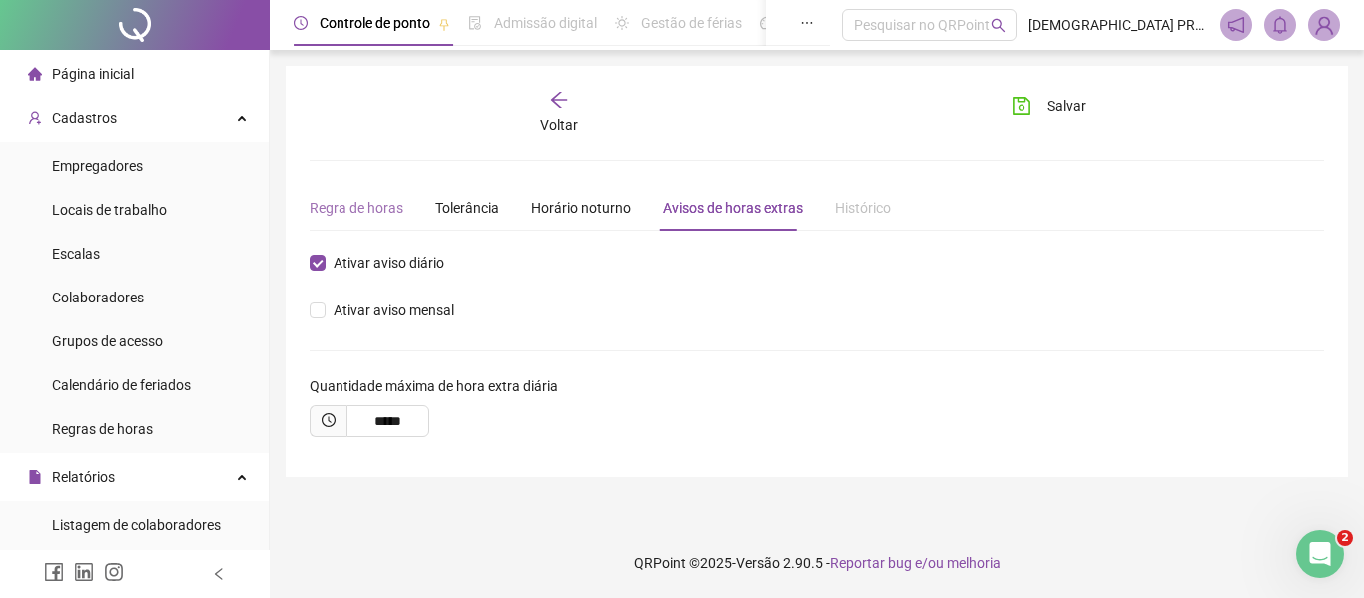
click at [378, 193] on div "Regra de horas" at bounding box center [357, 208] width 94 height 46
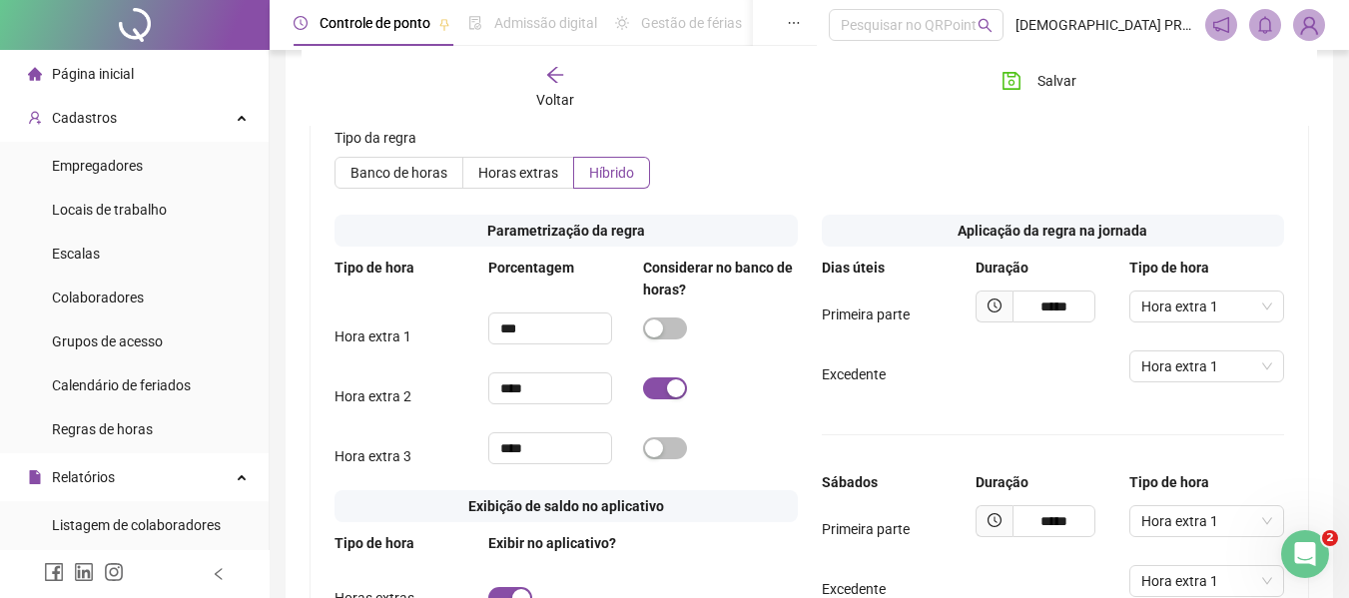
scroll to position [857, 0]
